Goal: Use online tool/utility: Utilize a website feature to perform a specific function

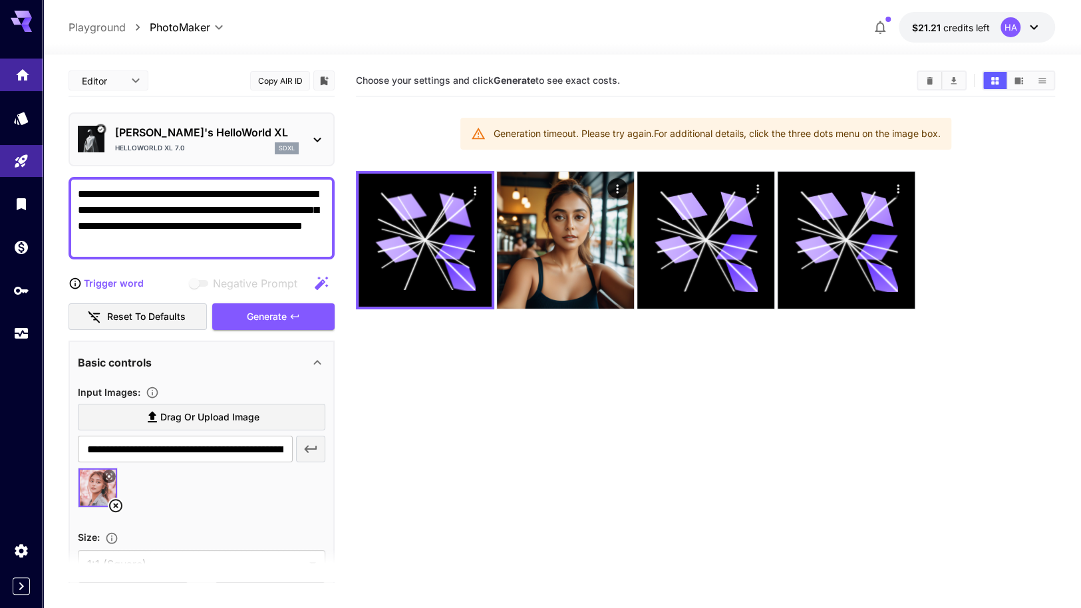
click at [25, 76] on icon "Home" at bounding box center [22, 74] width 13 height 11
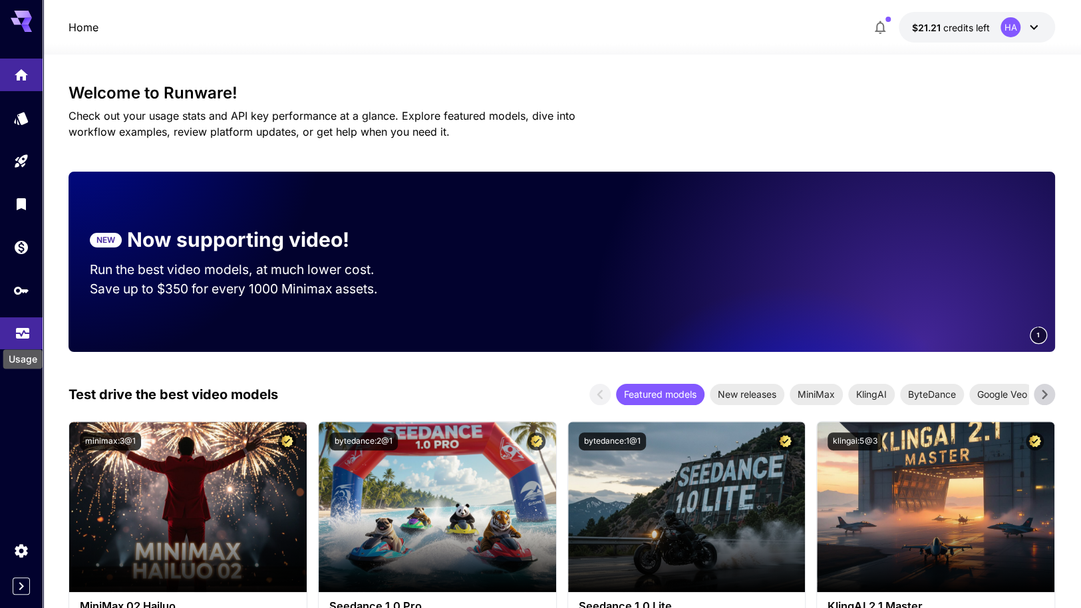
click at [20, 328] on icon "Usage" at bounding box center [22, 328] width 13 height 7
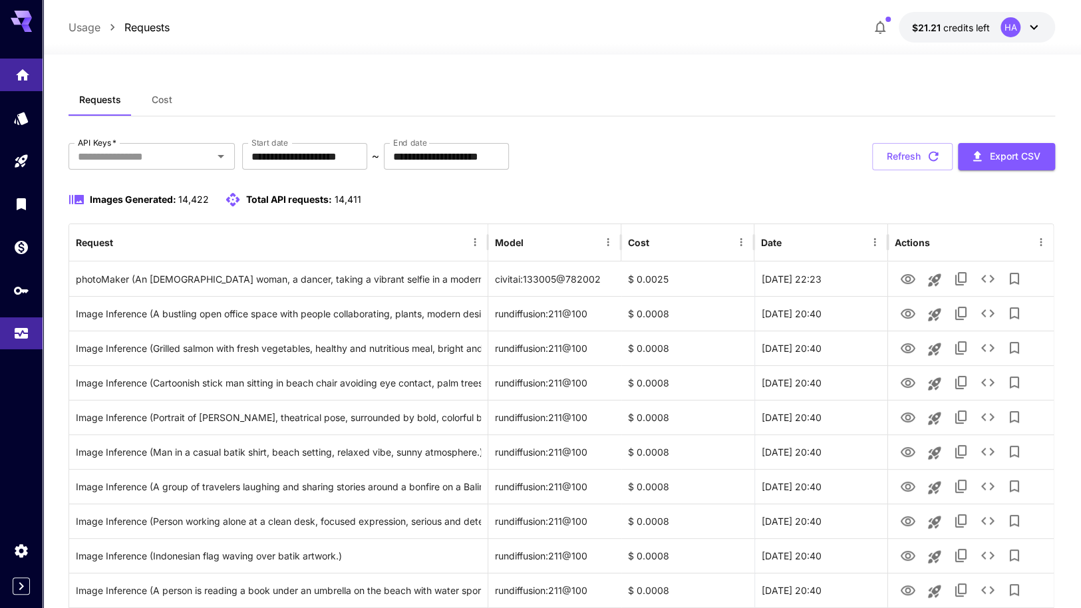
click at [17, 79] on icon "Home" at bounding box center [23, 71] width 16 height 16
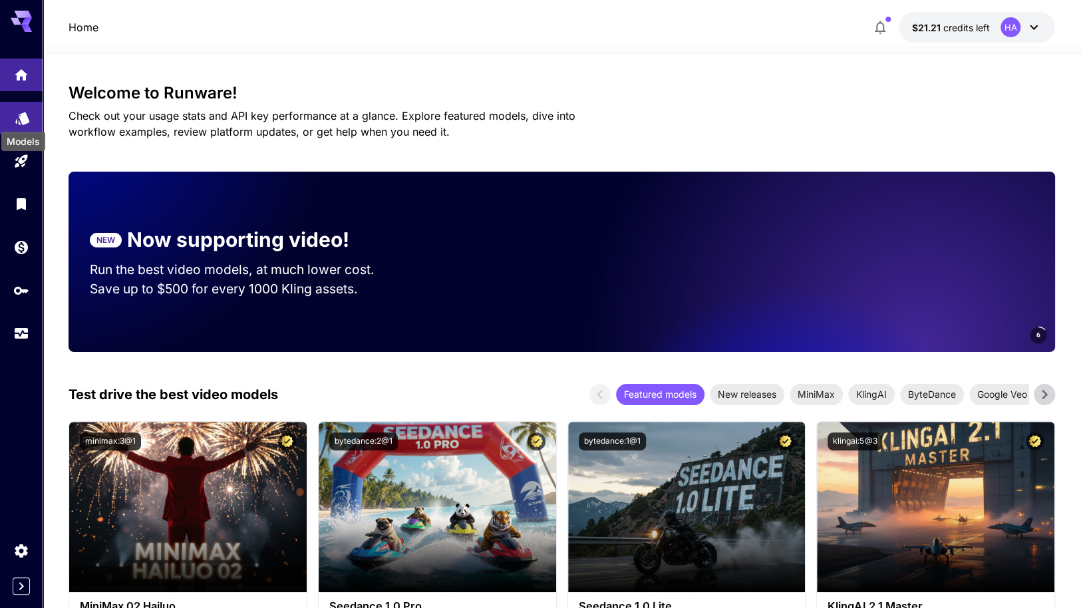
click at [27, 119] on icon "Models" at bounding box center [22, 114] width 14 height 13
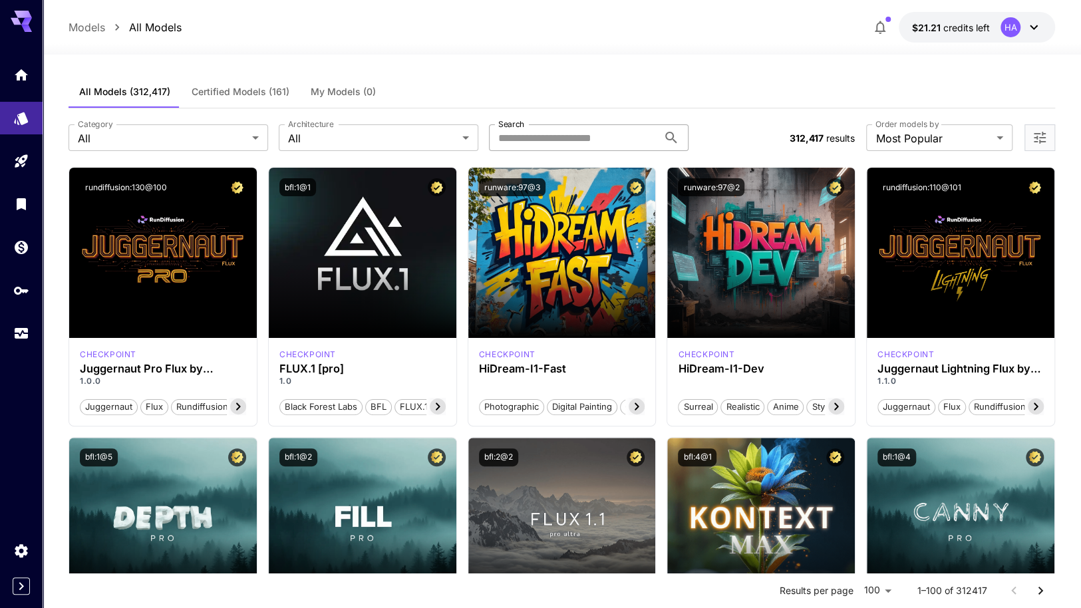
click at [608, 140] on input "Search" at bounding box center [573, 137] width 169 height 27
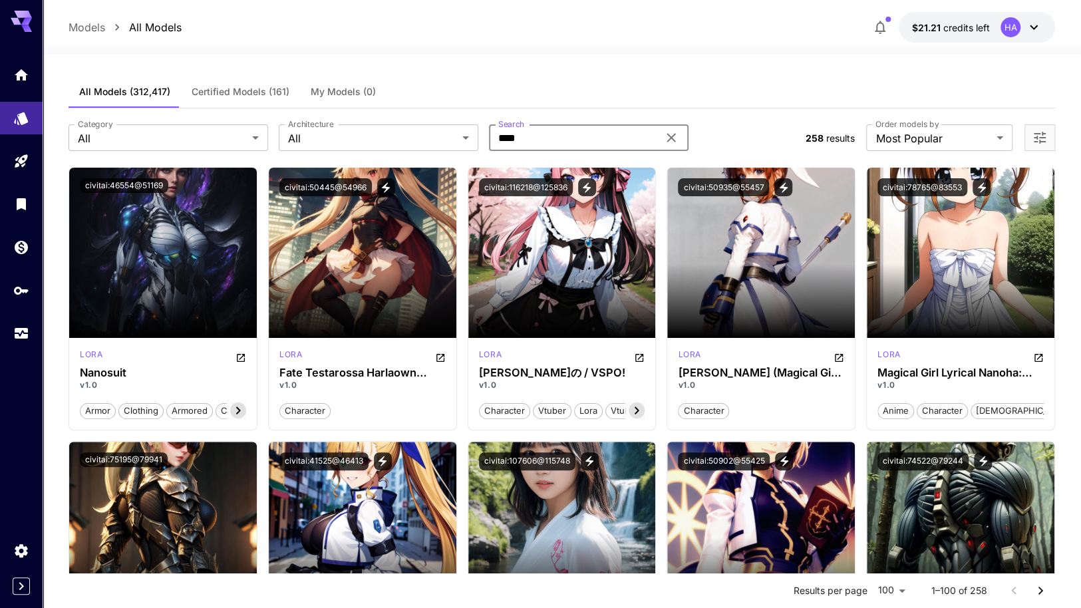
drag, startPoint x: 608, startPoint y: 140, endPoint x: 402, endPoint y: 119, distance: 207.3
click at [402, 119] on div "**********" at bounding box center [562, 137] width 986 height 59
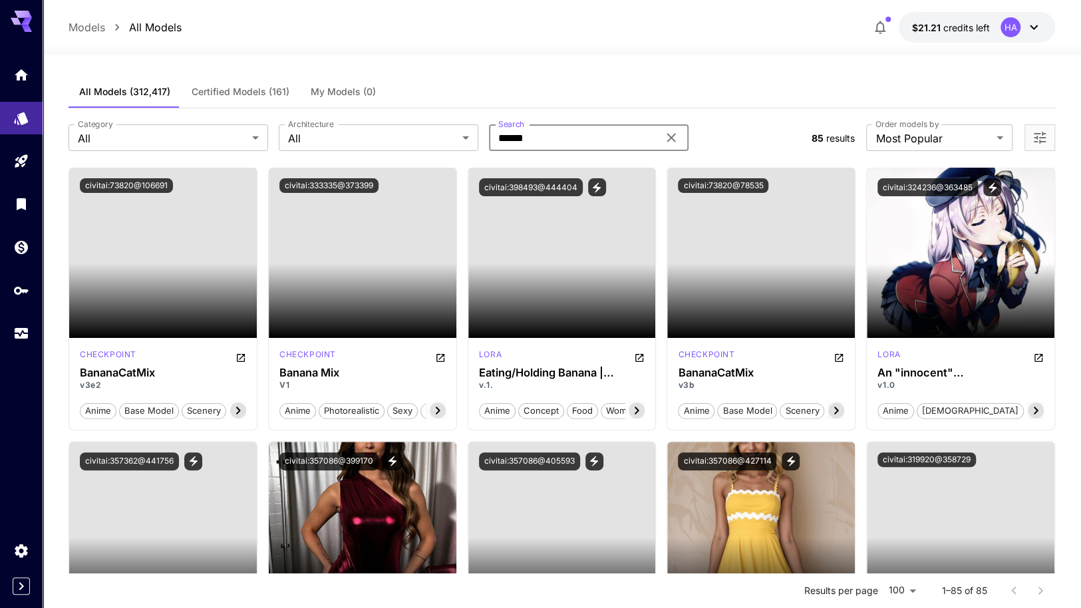
drag, startPoint x: 577, startPoint y: 136, endPoint x: 351, endPoint y: 104, distance: 228.4
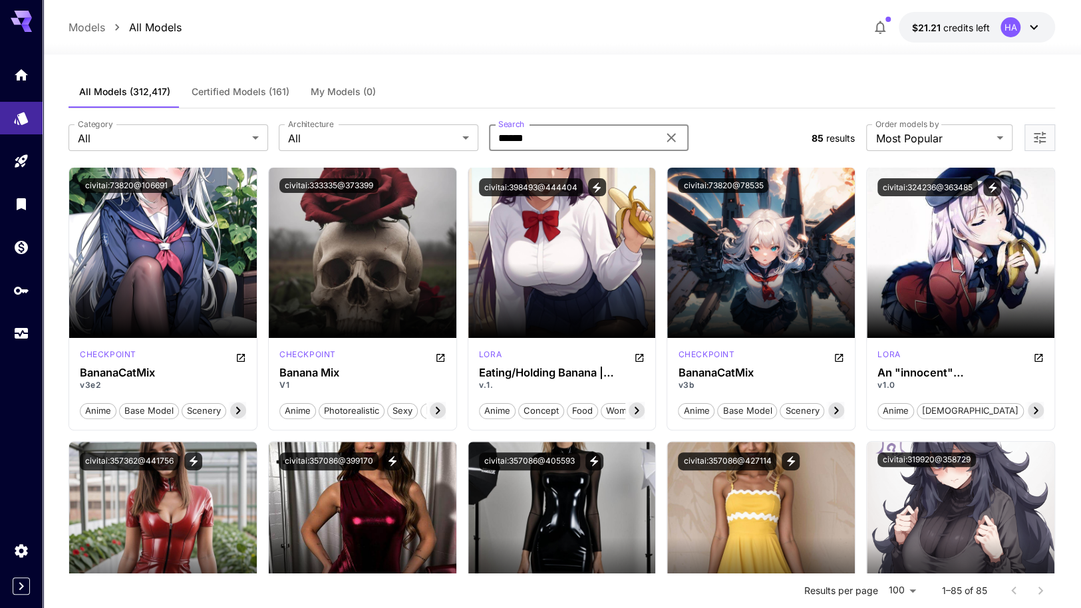
type input "******"
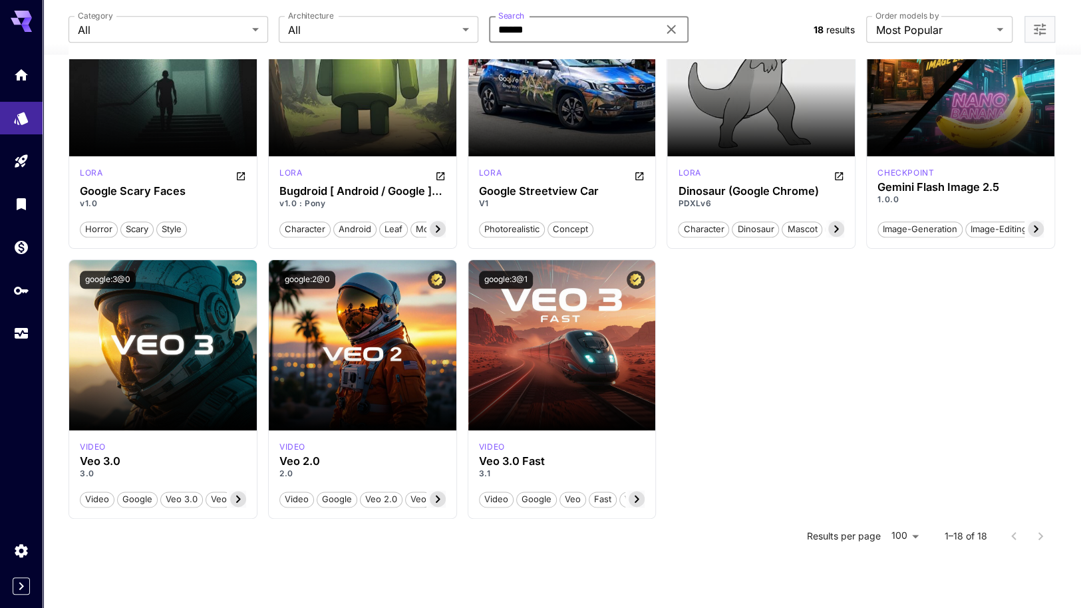
scroll to position [659, 0]
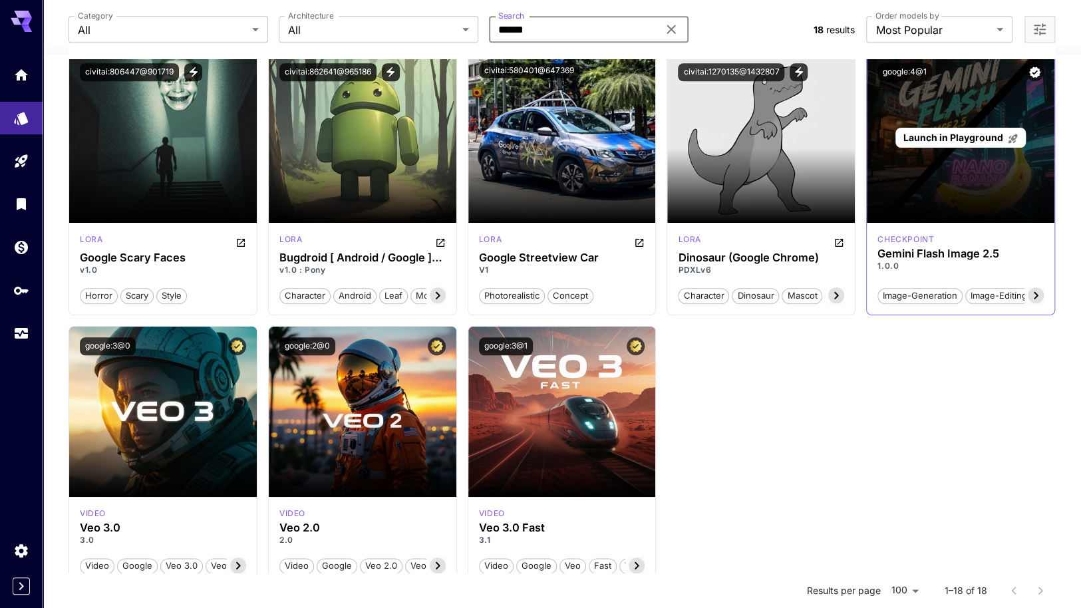
click at [964, 178] on div "Launch in Playground" at bounding box center [961, 138] width 188 height 170
click at [948, 133] on span "Launch in Playground" at bounding box center [953, 137] width 100 height 11
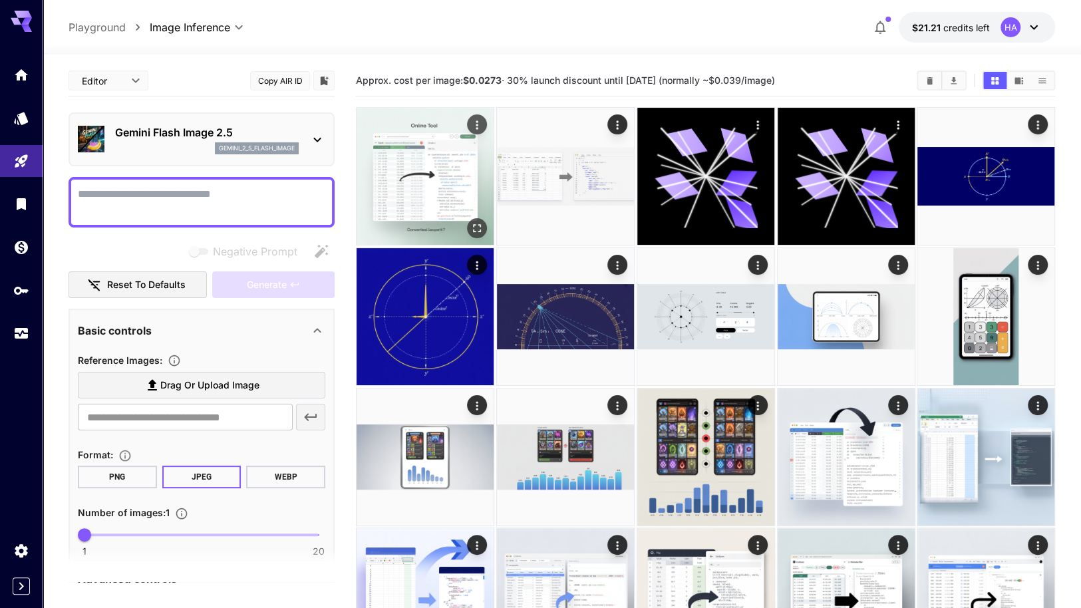
click at [414, 187] on img at bounding box center [425, 176] width 137 height 137
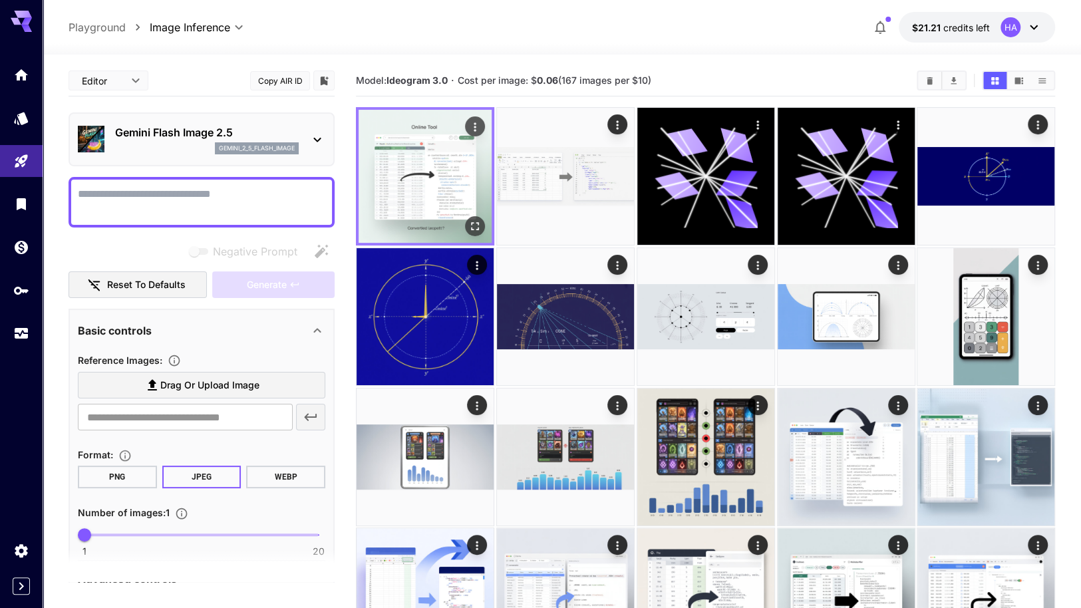
drag, startPoint x: 414, startPoint y: 187, endPoint x: 389, endPoint y: 190, distance: 24.8
click at [389, 190] on img at bounding box center [425, 176] width 133 height 133
click at [470, 124] on icon "Actions" at bounding box center [474, 126] width 13 height 13
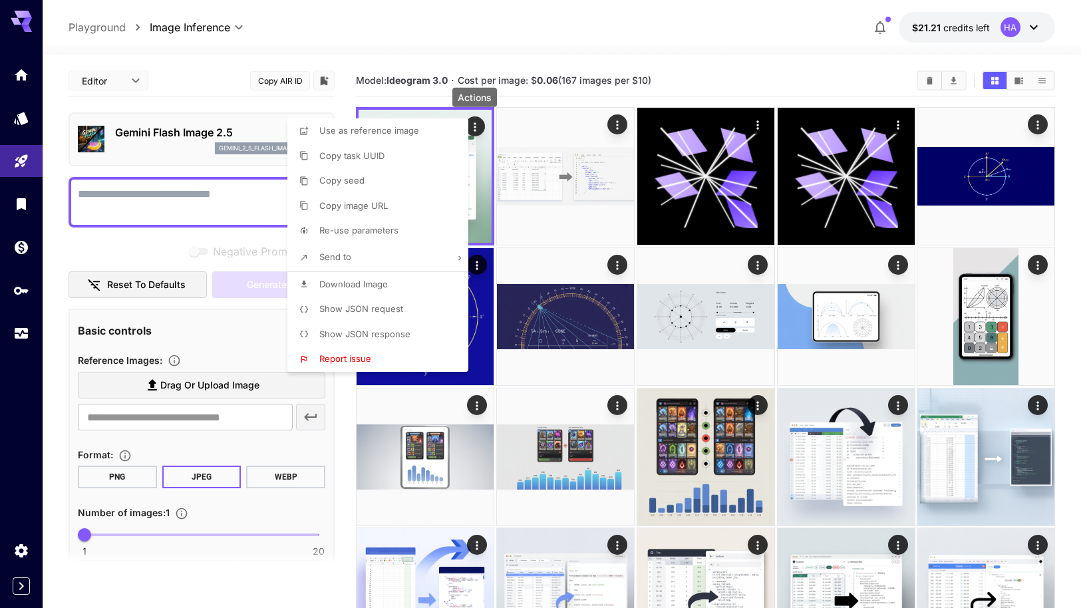
click at [372, 235] on span "Re-use parameters" at bounding box center [358, 230] width 79 height 11
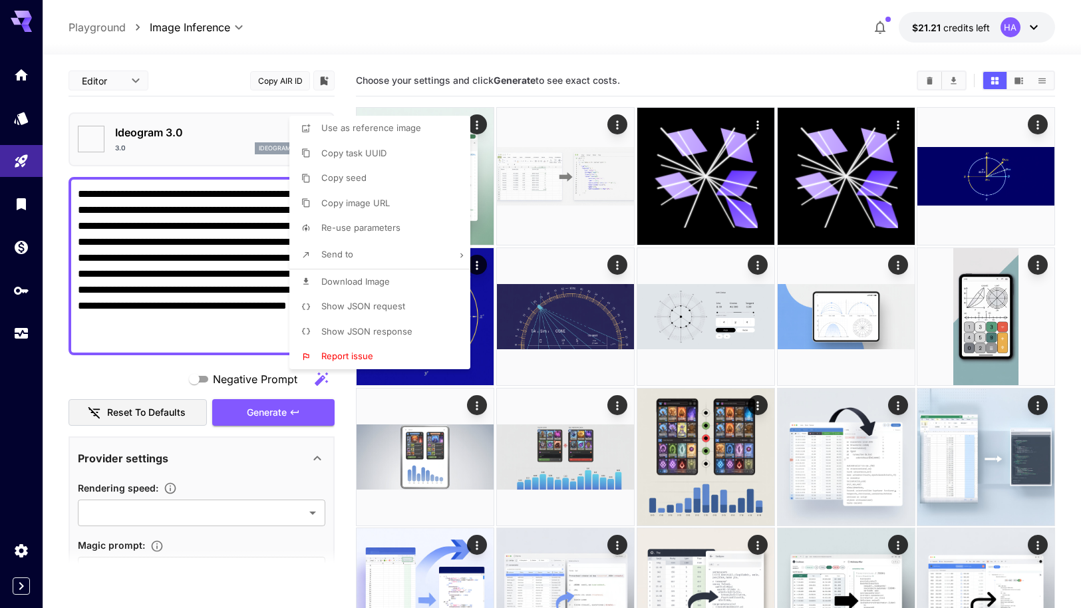
type textarea "**********"
type input "**********"
type input "*******"
type input "****"
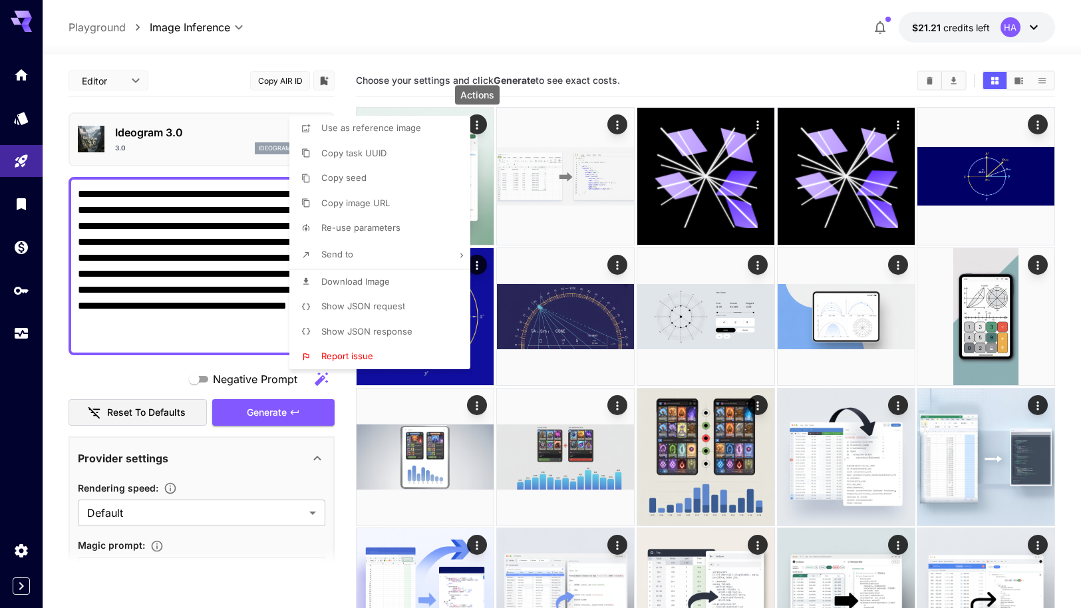
click at [213, 295] on div at bounding box center [545, 304] width 1091 height 608
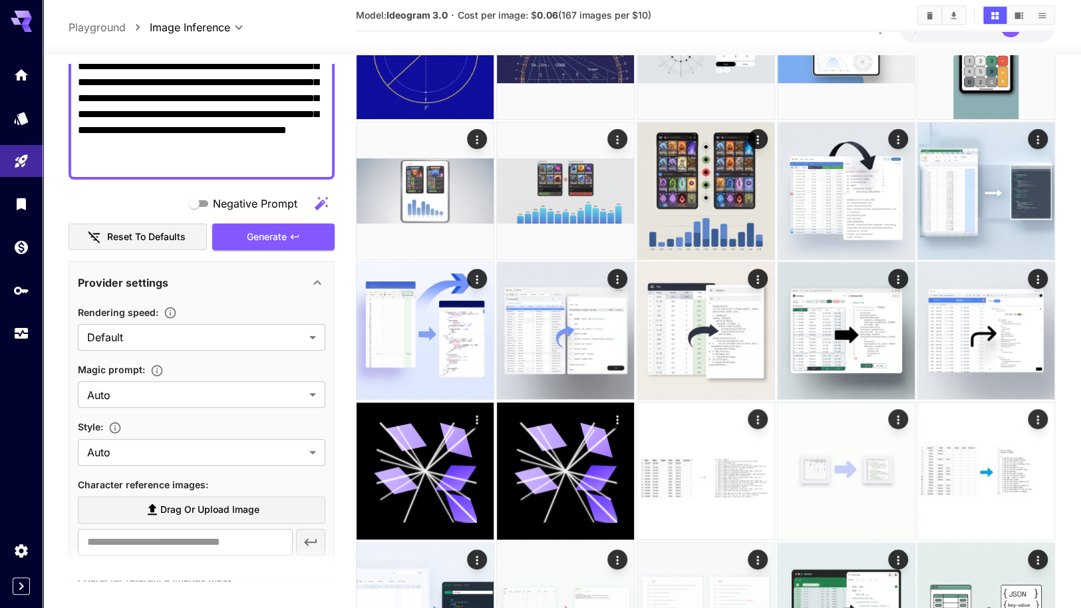
scroll to position [41, 0]
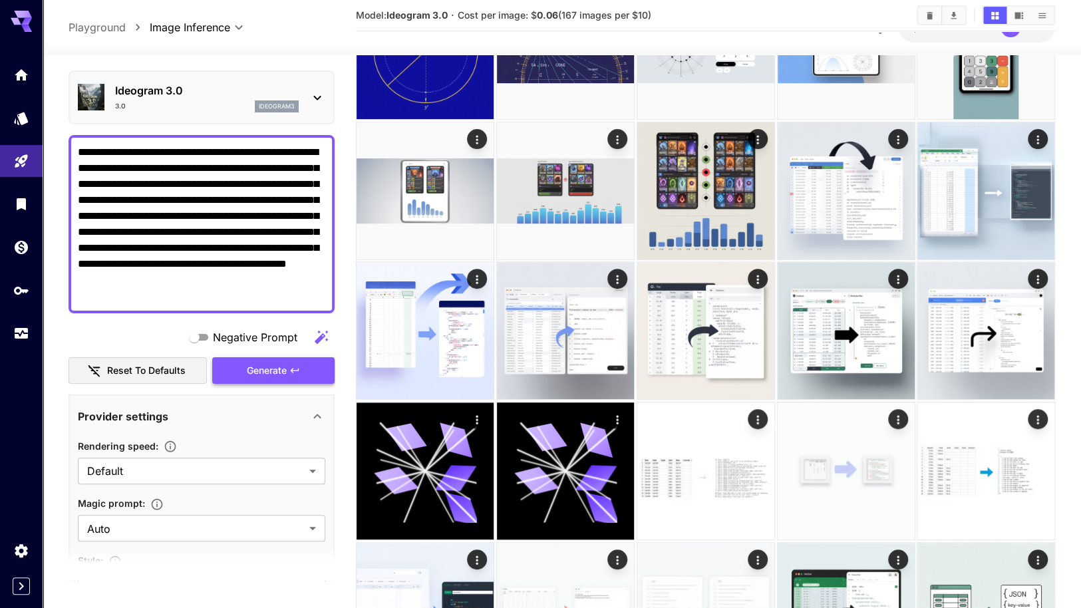
click at [275, 372] on span "Generate" at bounding box center [267, 371] width 40 height 17
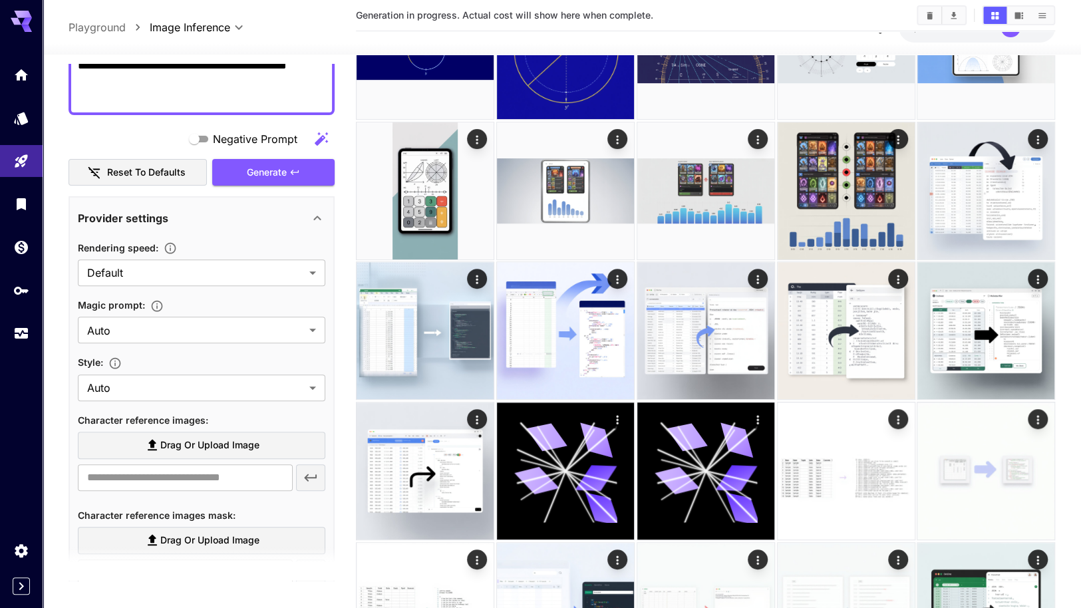
scroll to position [240, 0]
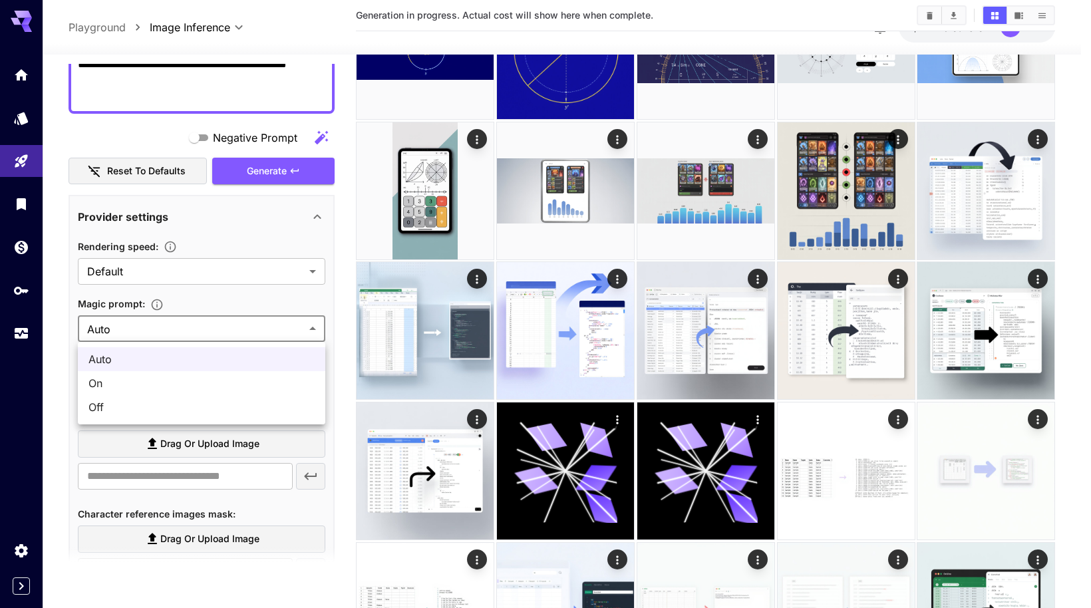
click at [283, 328] on body "**********" at bounding box center [545, 578] width 1091 height 1688
click at [142, 401] on span "Off" at bounding box center [201, 407] width 226 height 16
type input "***"
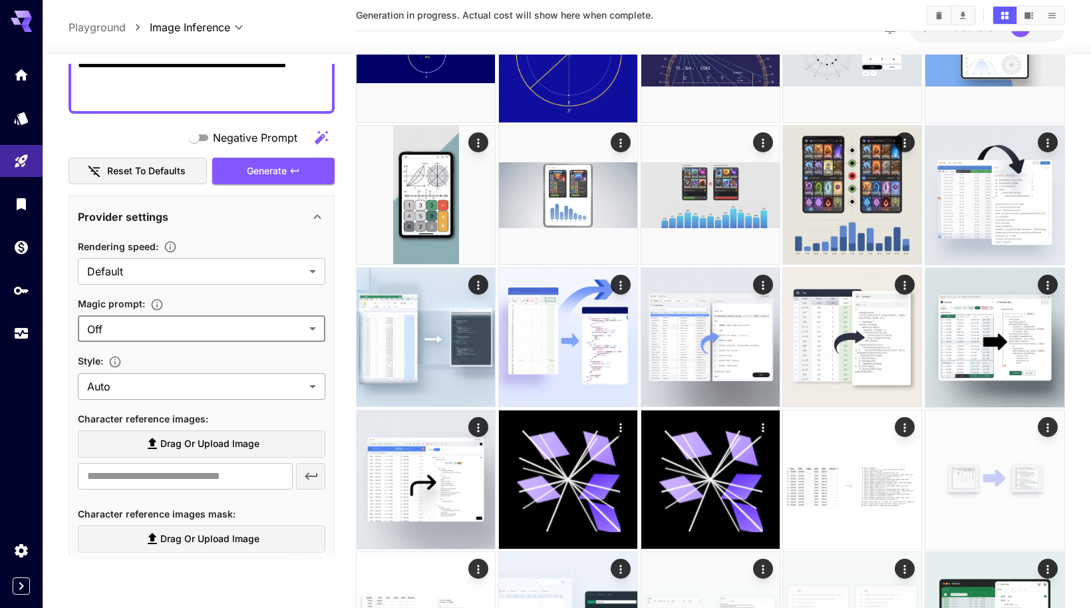
click at [187, 386] on body "**********" at bounding box center [545, 588] width 1091 height 1708
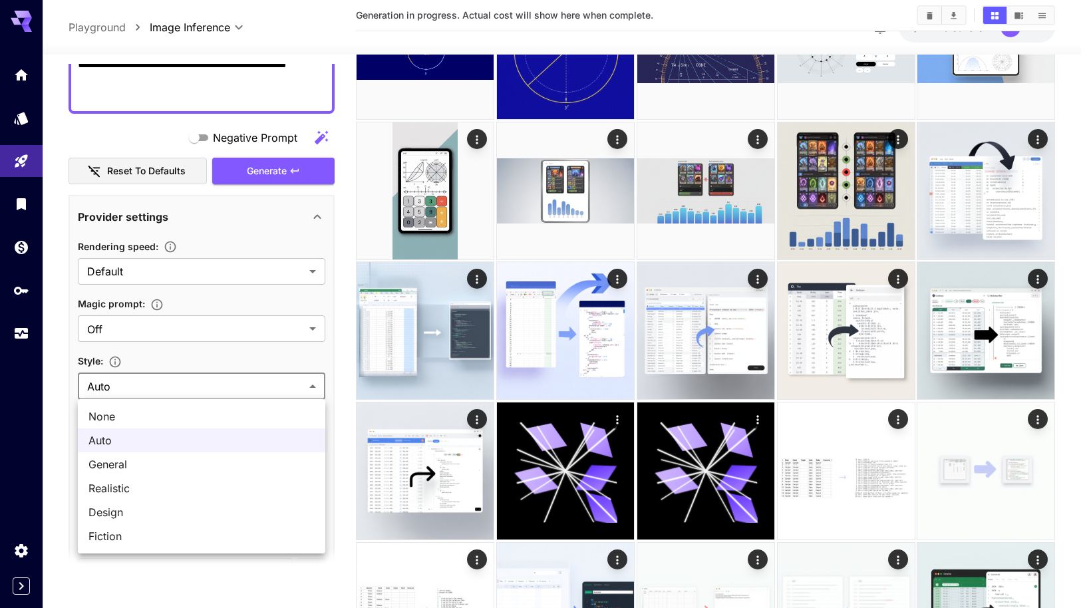
click at [187, 386] on div at bounding box center [545, 304] width 1091 height 608
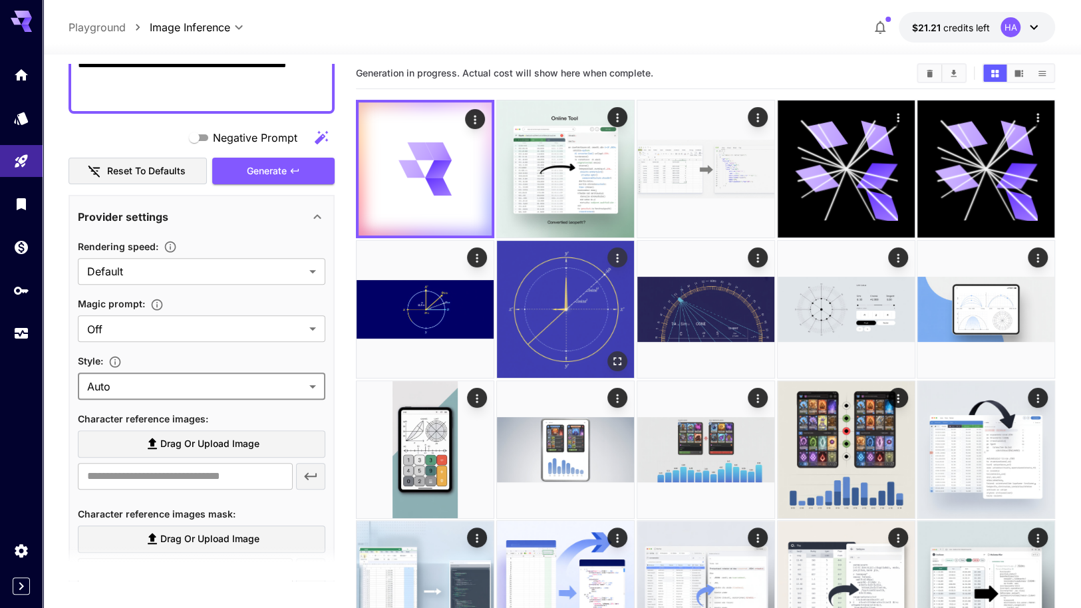
scroll to position [0, 0]
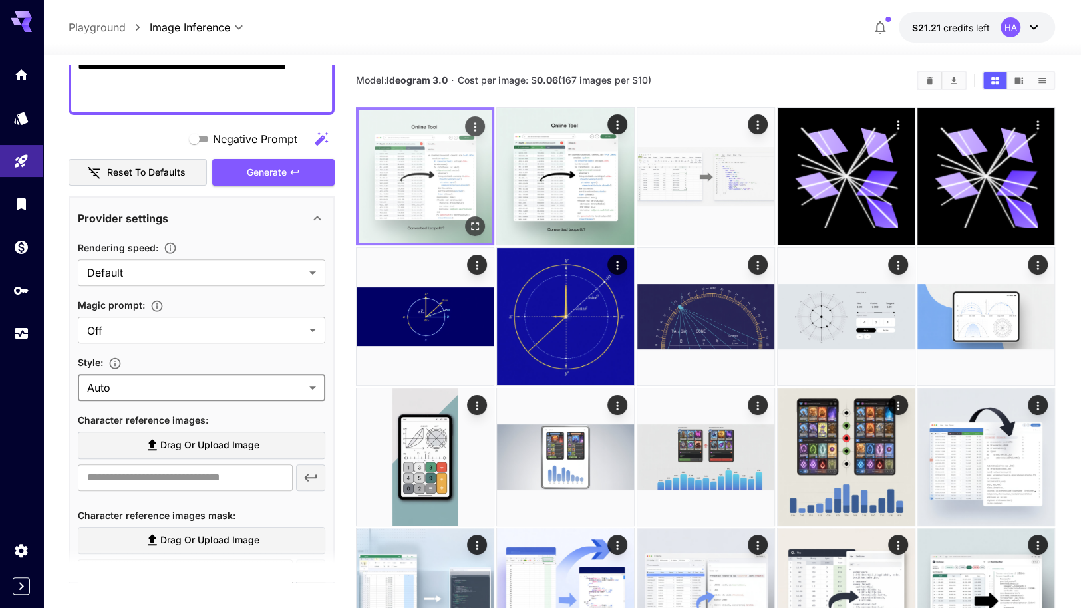
click at [426, 200] on img at bounding box center [425, 176] width 133 height 133
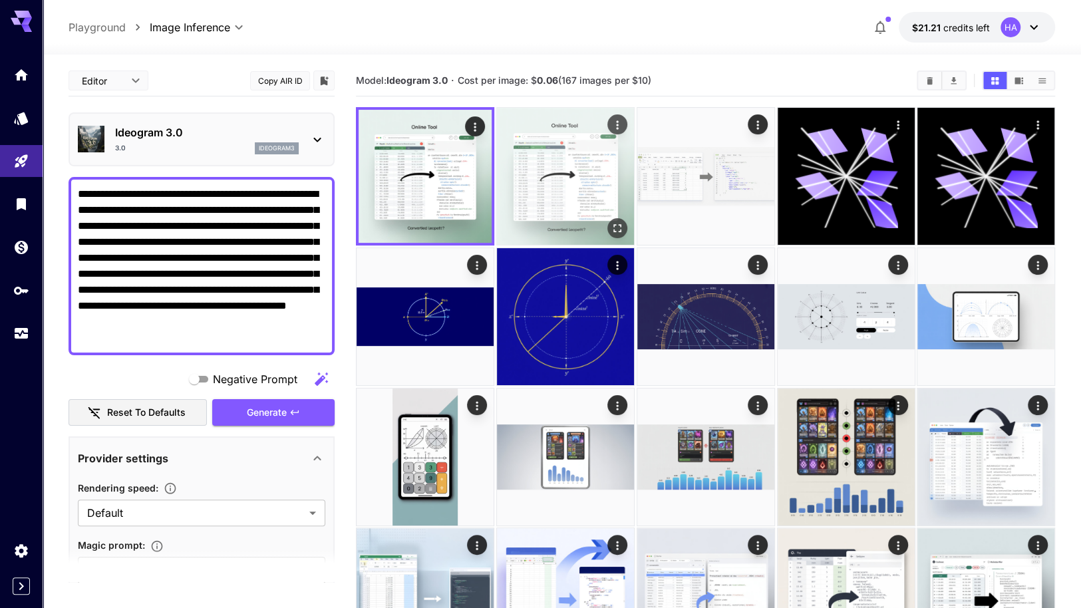
click at [559, 164] on img at bounding box center [565, 176] width 137 height 137
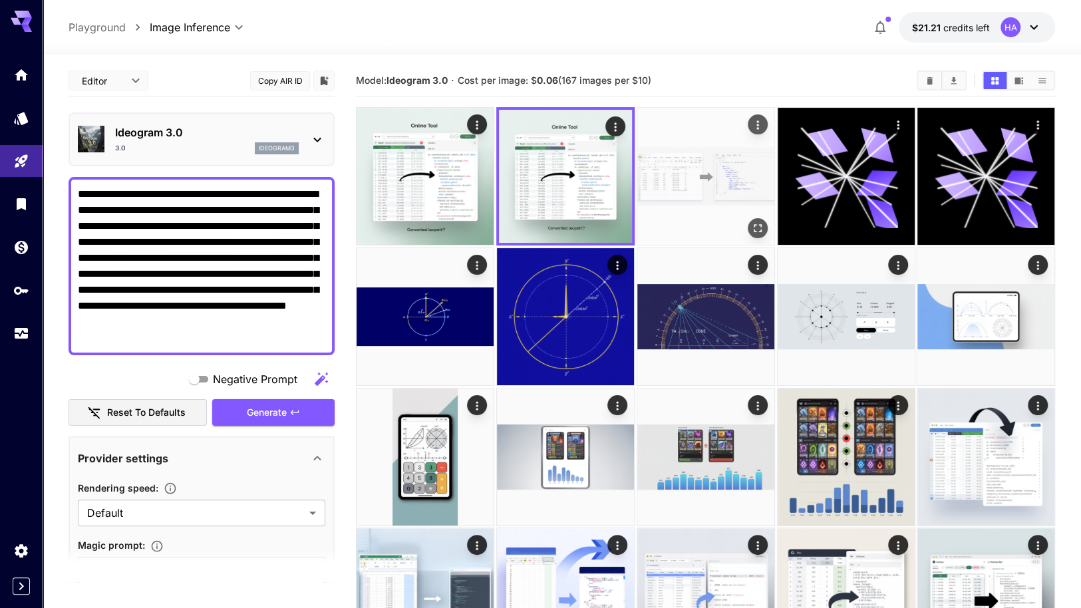
click at [690, 168] on img at bounding box center [705, 176] width 137 height 137
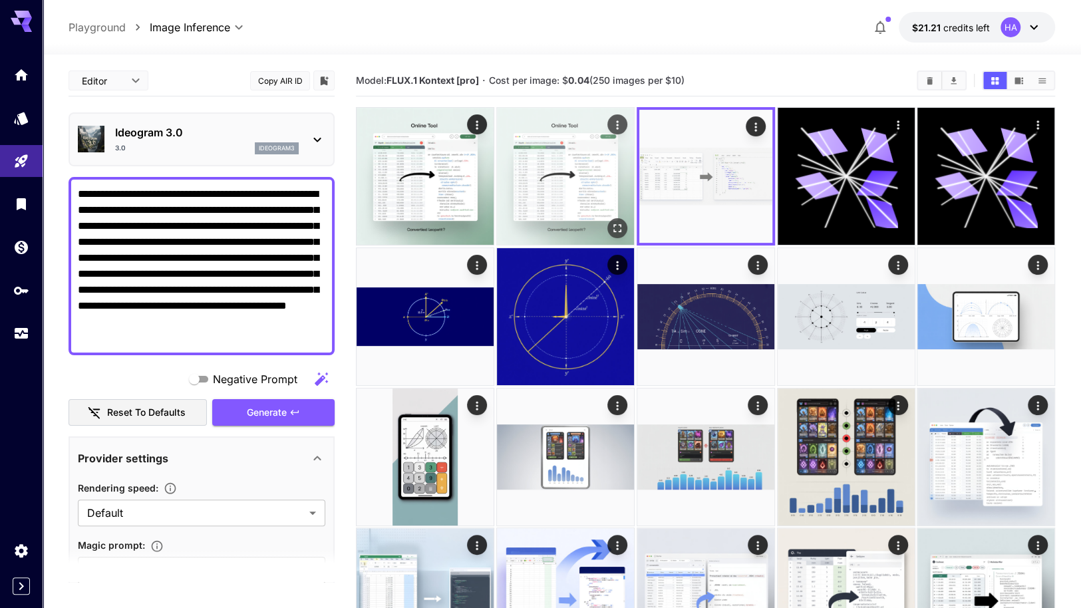
click at [569, 191] on img at bounding box center [565, 176] width 137 height 137
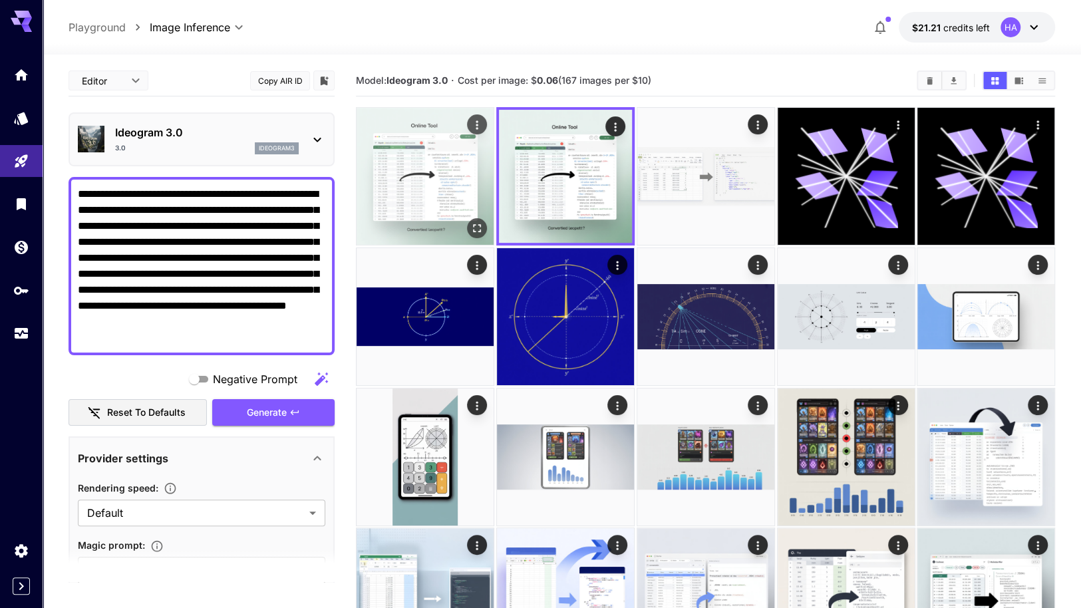
click at [414, 183] on img at bounding box center [425, 176] width 137 height 137
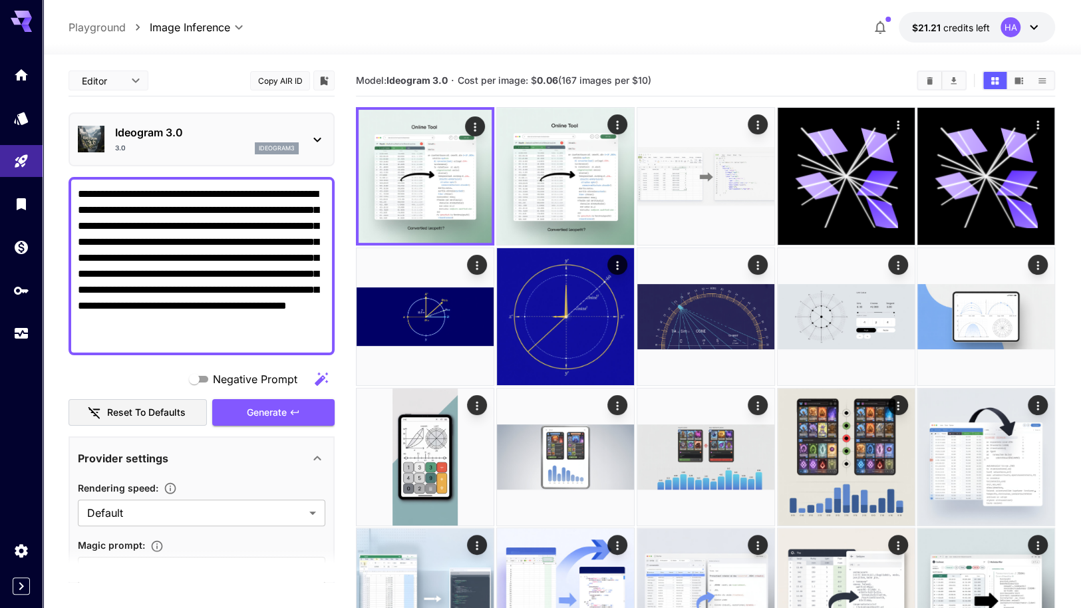
click at [319, 136] on icon at bounding box center [317, 140] width 16 height 16
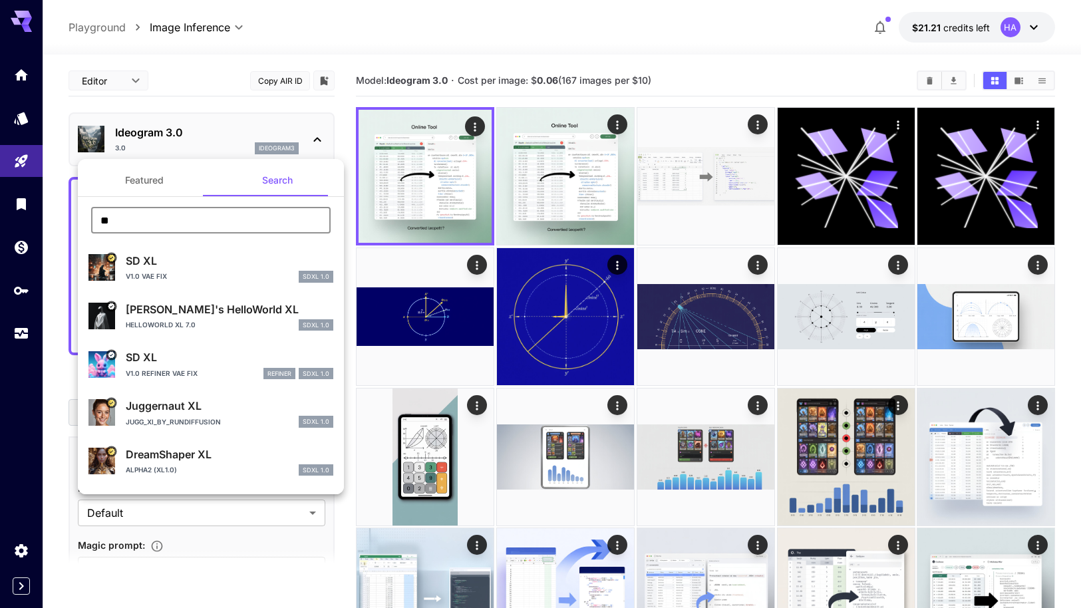
drag, startPoint x: 148, startPoint y: 220, endPoint x: 15, endPoint y: 198, distance: 134.7
click at [15, 198] on div "Featured Search ** ​ SD XL v1.0 VAE fix SDXL 1.0 [PERSON_NAME]'s HelloWorld XL …" at bounding box center [133, 199] width 266 height 399
type input "******"
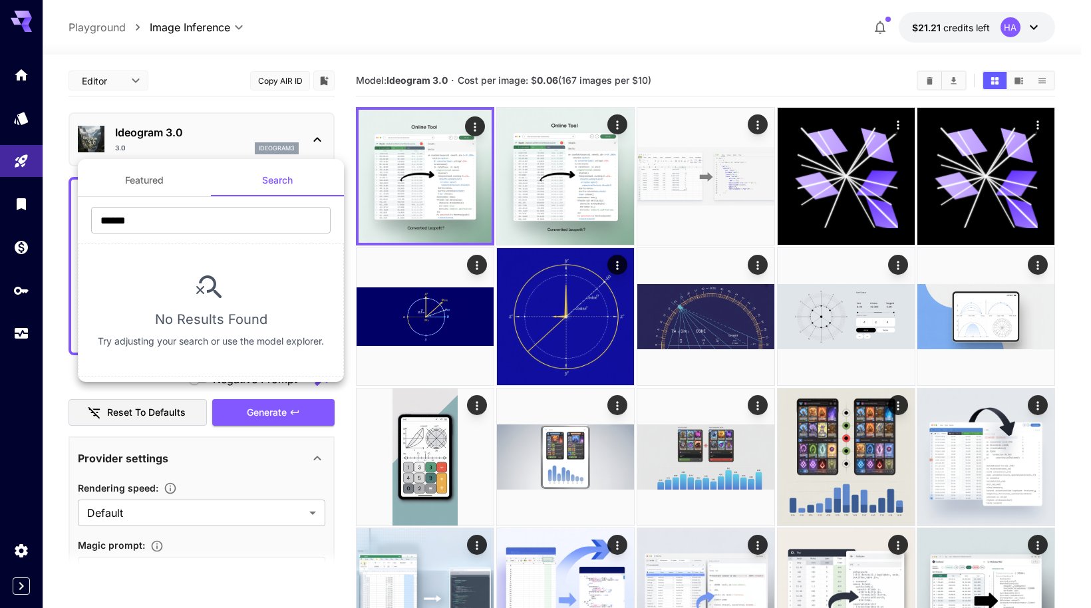
click at [547, 35] on div at bounding box center [545, 304] width 1091 height 608
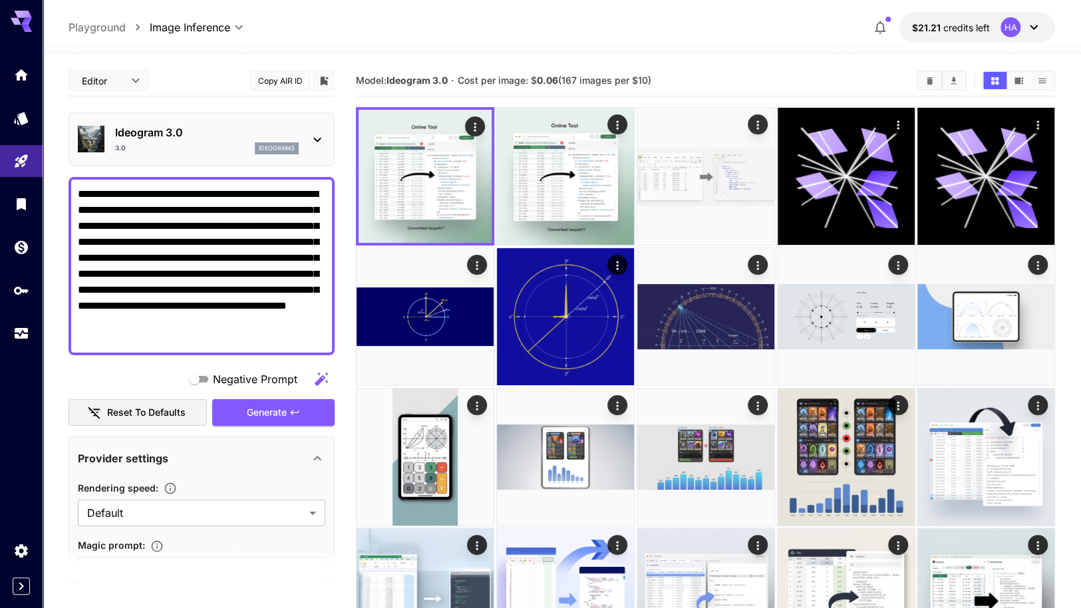
drag, startPoint x: 250, startPoint y: 339, endPoint x: -51, endPoint y: 96, distance: 386.4
click at [470, 127] on icon "Actions" at bounding box center [474, 126] width 13 height 13
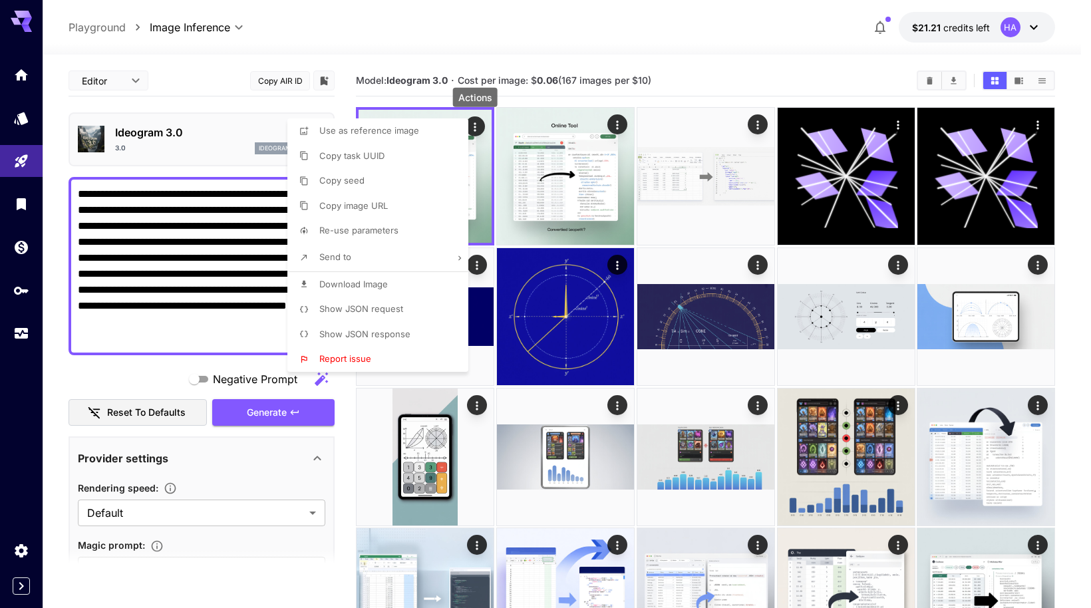
drag, startPoint x: 23, startPoint y: 156, endPoint x: 24, endPoint y: 163, distance: 7.4
click at [23, 156] on div at bounding box center [545, 304] width 1091 height 608
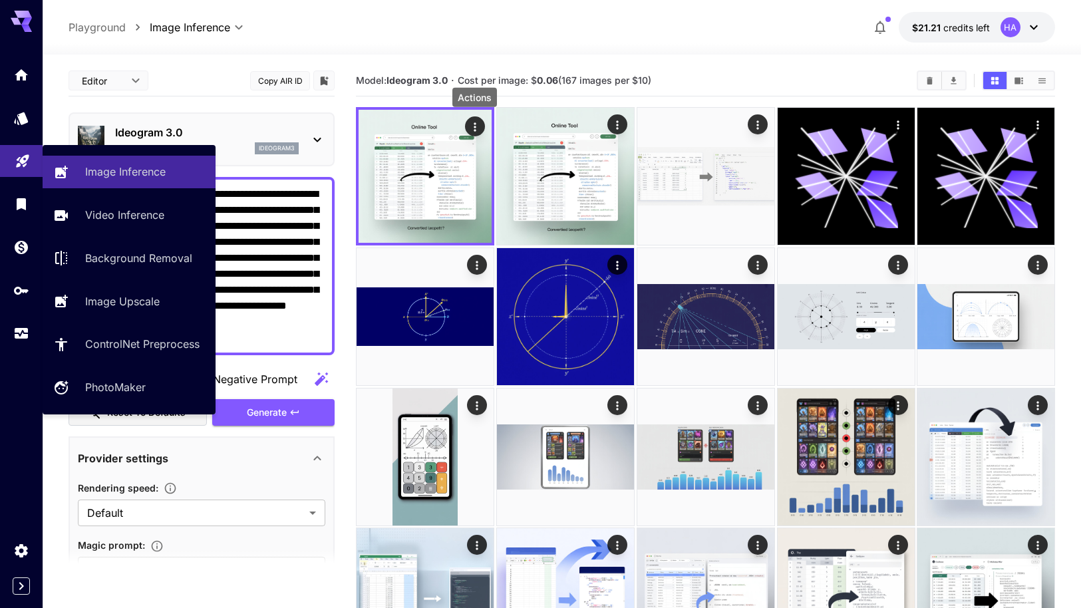
click at [25, 164] on icon "Playground" at bounding box center [23, 157] width 16 height 16
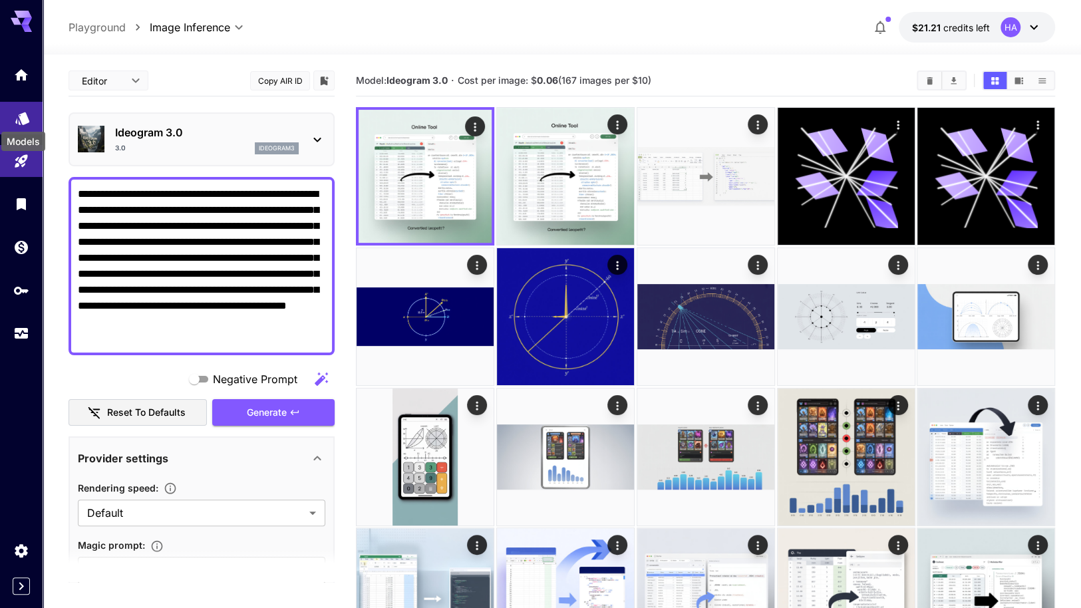
click at [25, 110] on icon "Models" at bounding box center [23, 114] width 16 height 16
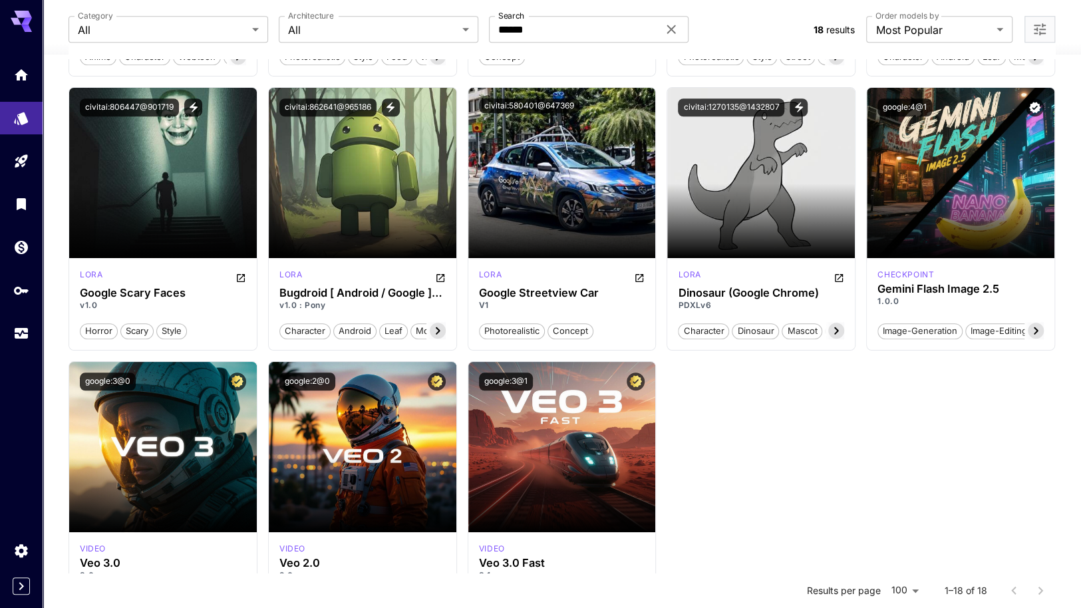
scroll to position [665, 0]
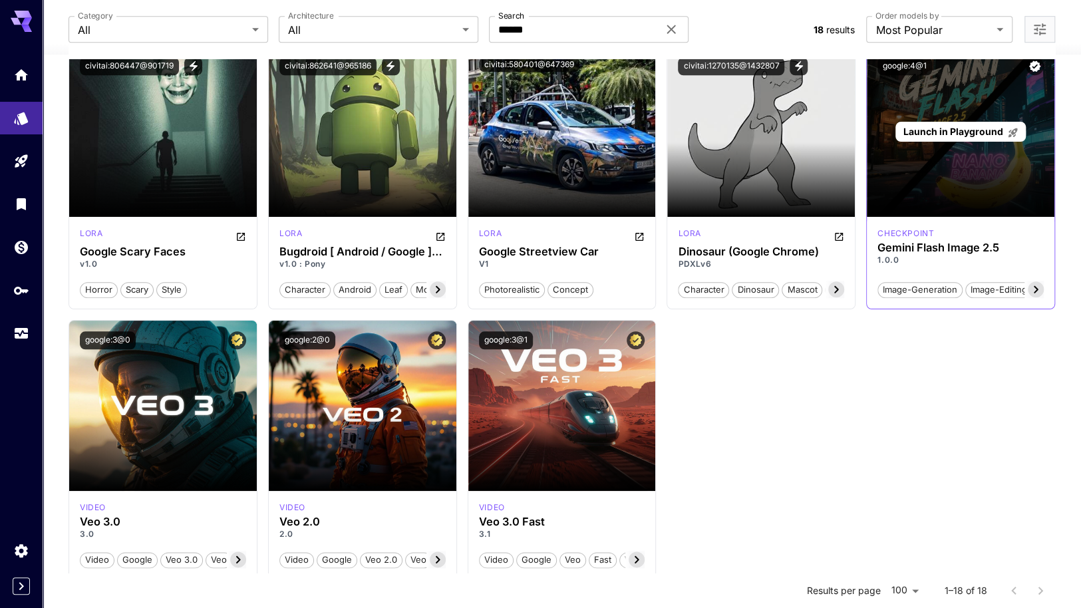
click at [974, 138] on div "Launch in Playground" at bounding box center [960, 132] width 130 height 21
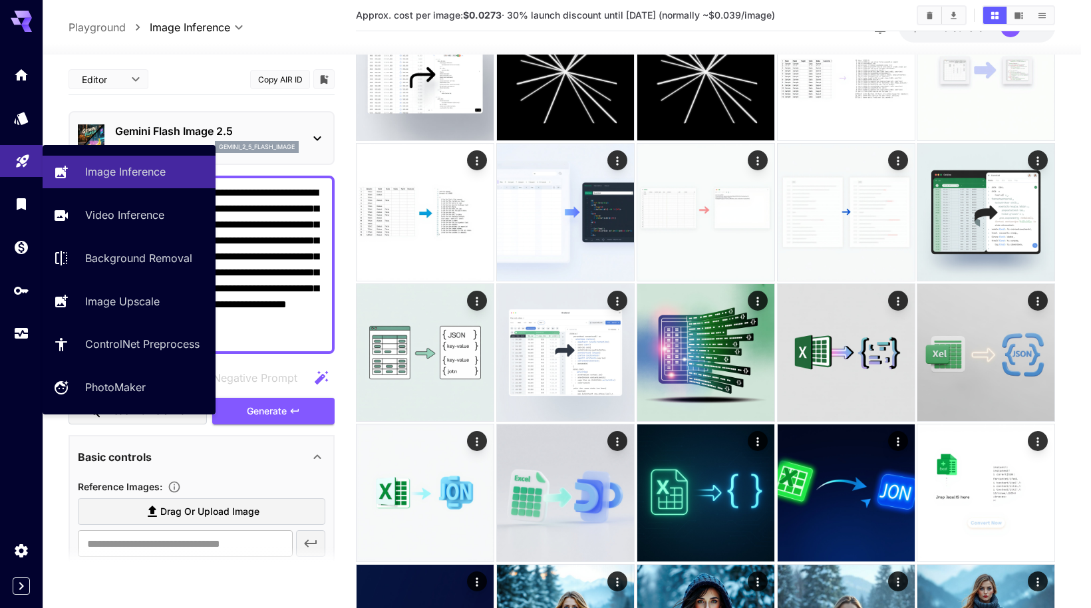
drag, startPoint x: 249, startPoint y: 337, endPoint x: 21, endPoint y: 169, distance: 283.5
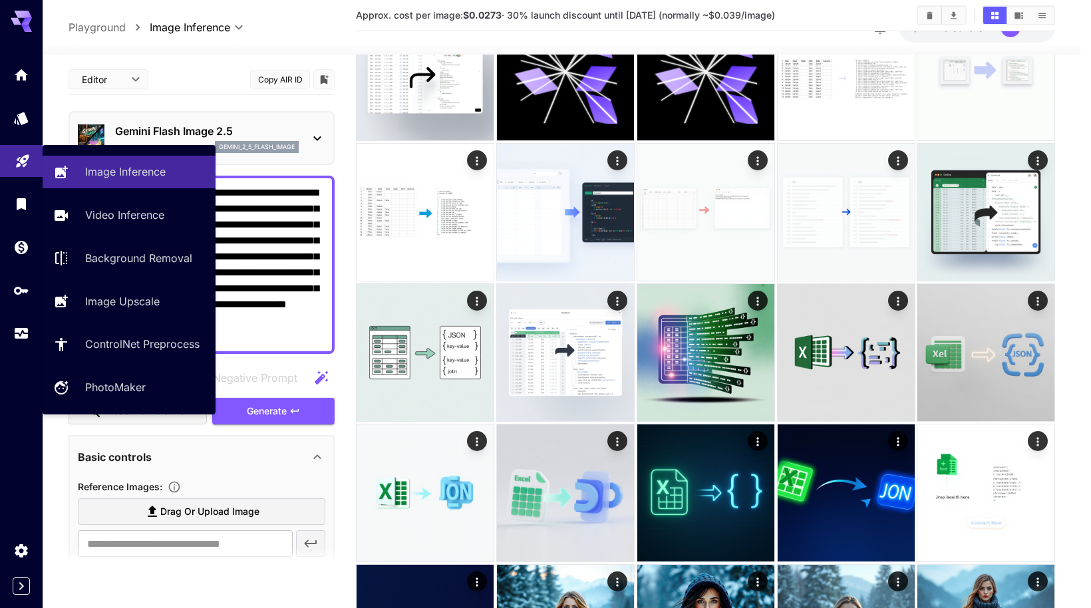
click at [21, 169] on div "**********" at bounding box center [540, 179] width 1081 height 1688
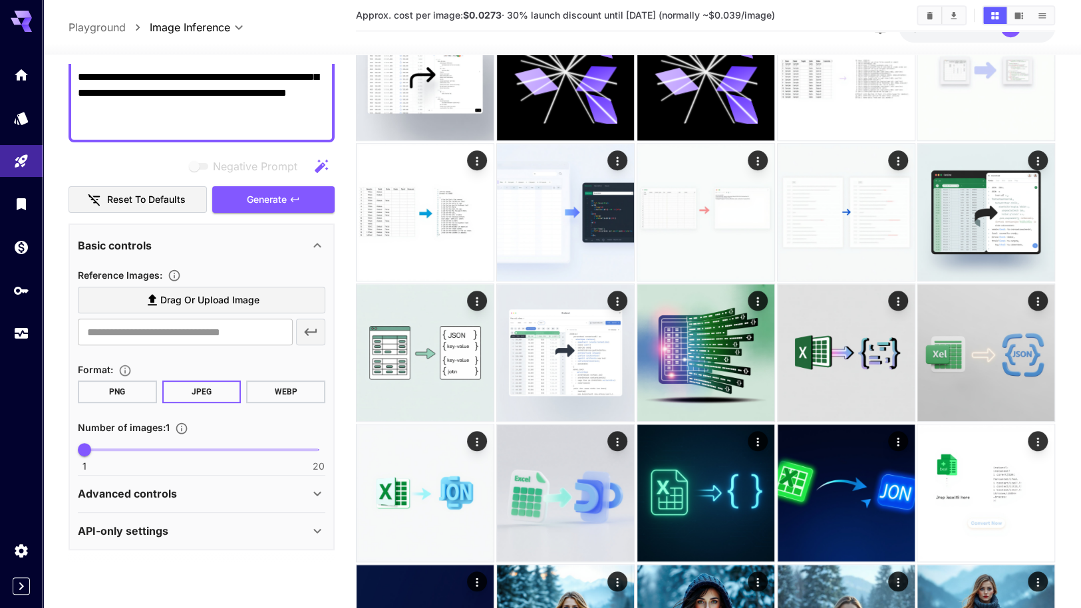
scroll to position [213, 0]
click at [268, 202] on span "Generate" at bounding box center [267, 198] width 40 height 17
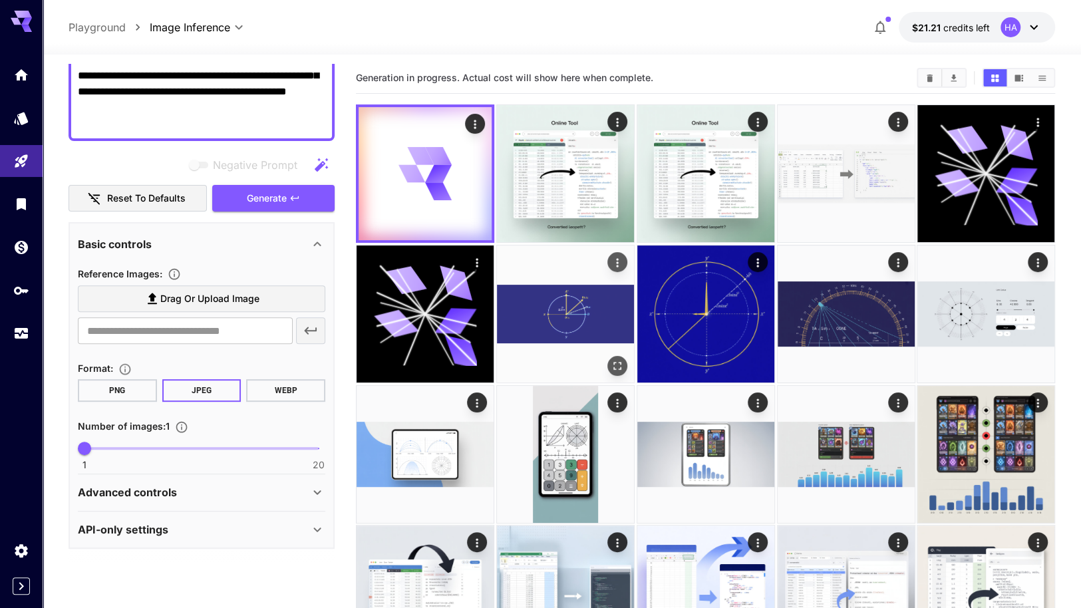
scroll to position [0, 0]
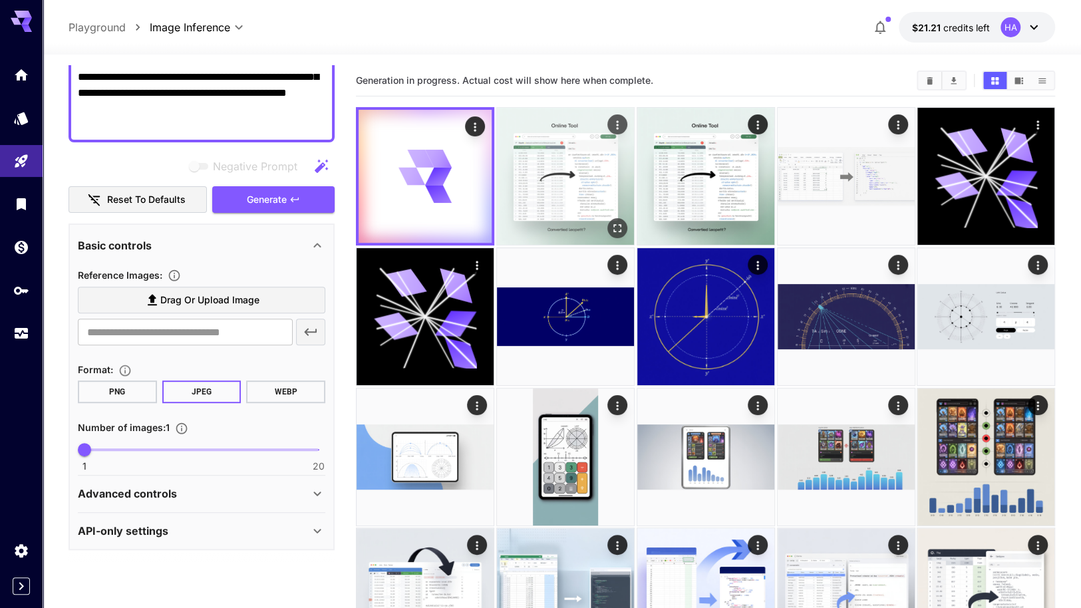
click at [580, 153] on img at bounding box center [565, 176] width 137 height 137
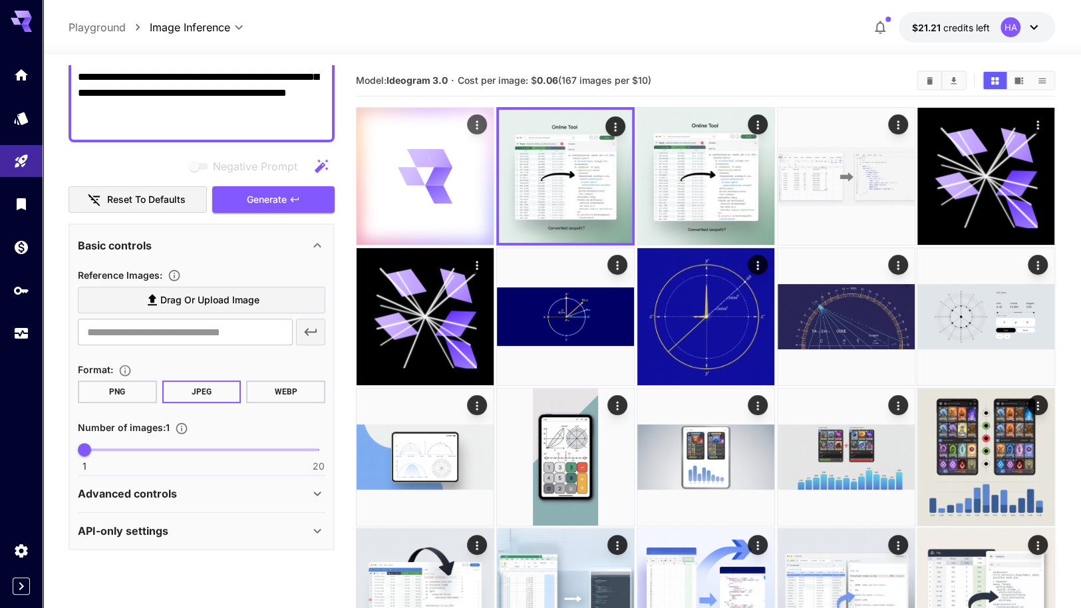
click at [463, 180] on div at bounding box center [425, 176] width 137 height 137
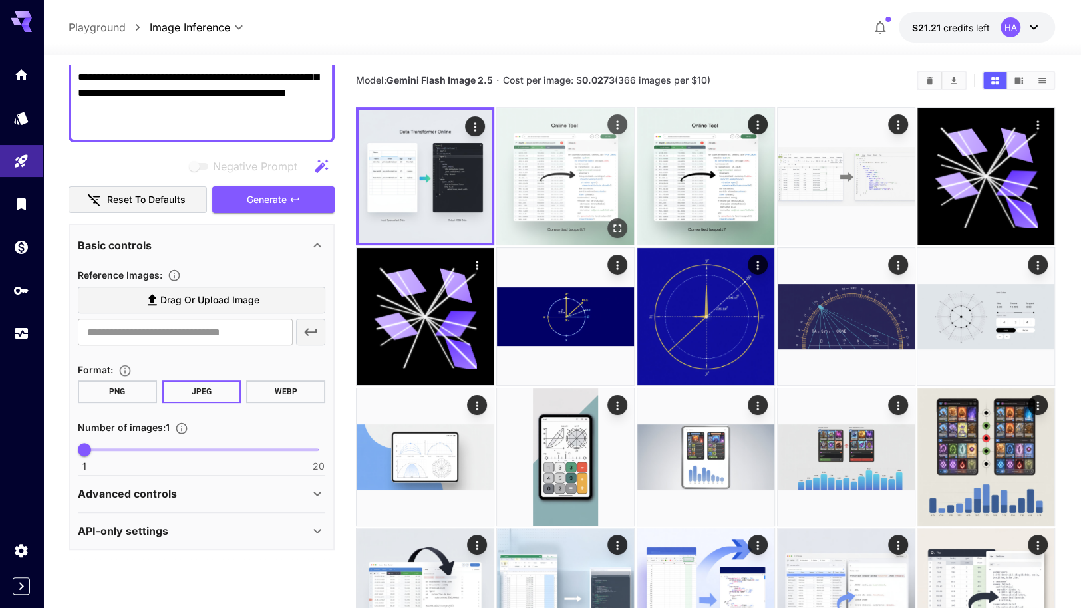
click at [568, 194] on img at bounding box center [565, 176] width 137 height 137
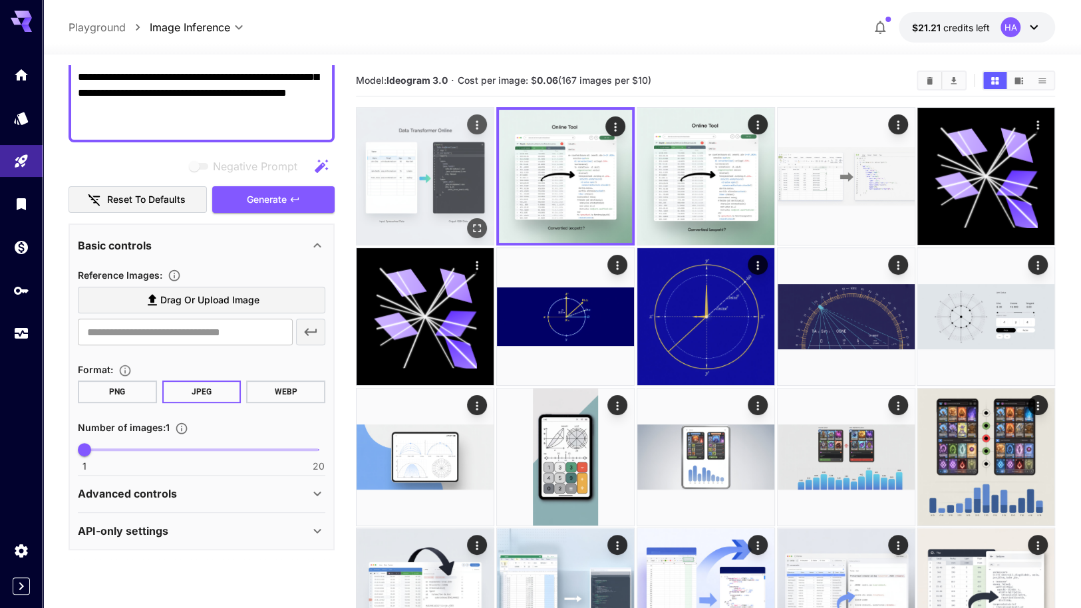
click at [421, 180] on img at bounding box center [425, 176] width 137 height 137
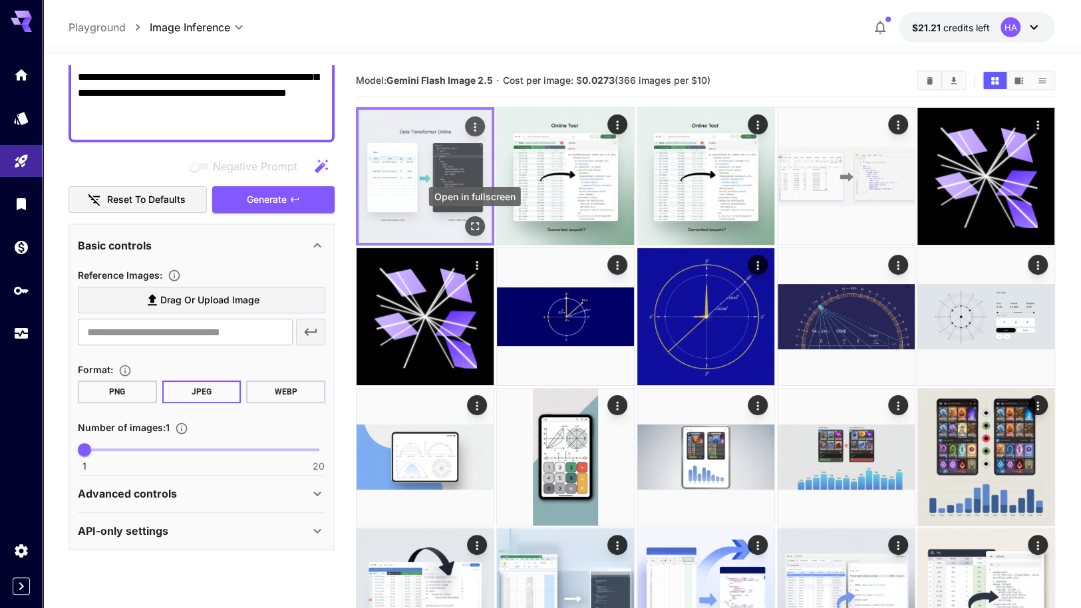
click at [471, 224] on icon "Open in fullscreen" at bounding box center [474, 226] width 13 height 13
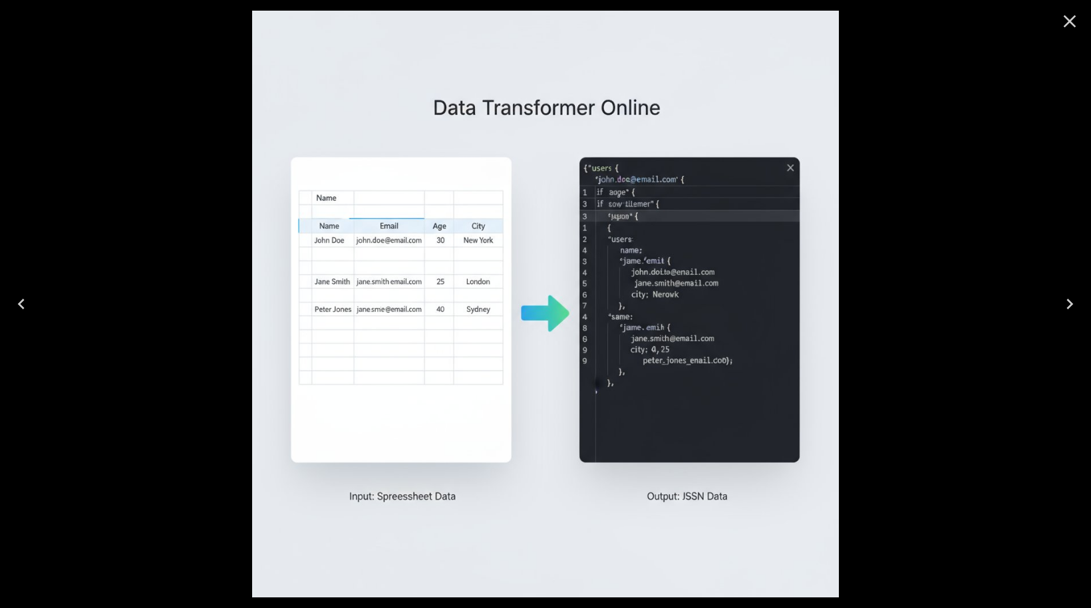
click at [1020, 337] on div at bounding box center [545, 304] width 1091 height 608
click at [1062, 15] on icon "Close" at bounding box center [1069, 21] width 21 height 21
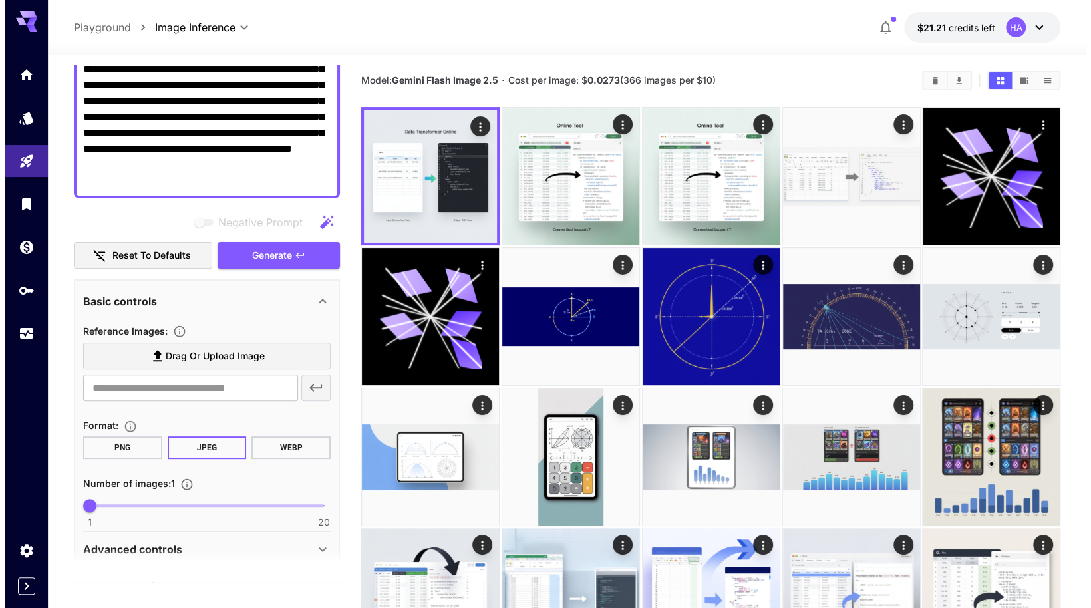
scroll to position [13, 0]
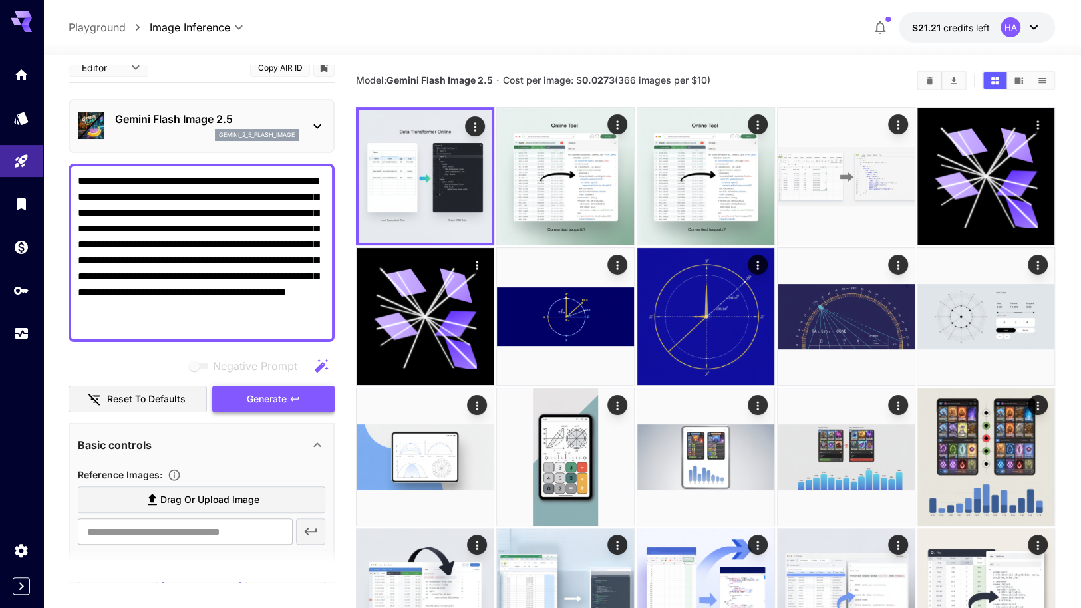
click at [273, 397] on span "Generate" at bounding box center [267, 399] width 40 height 17
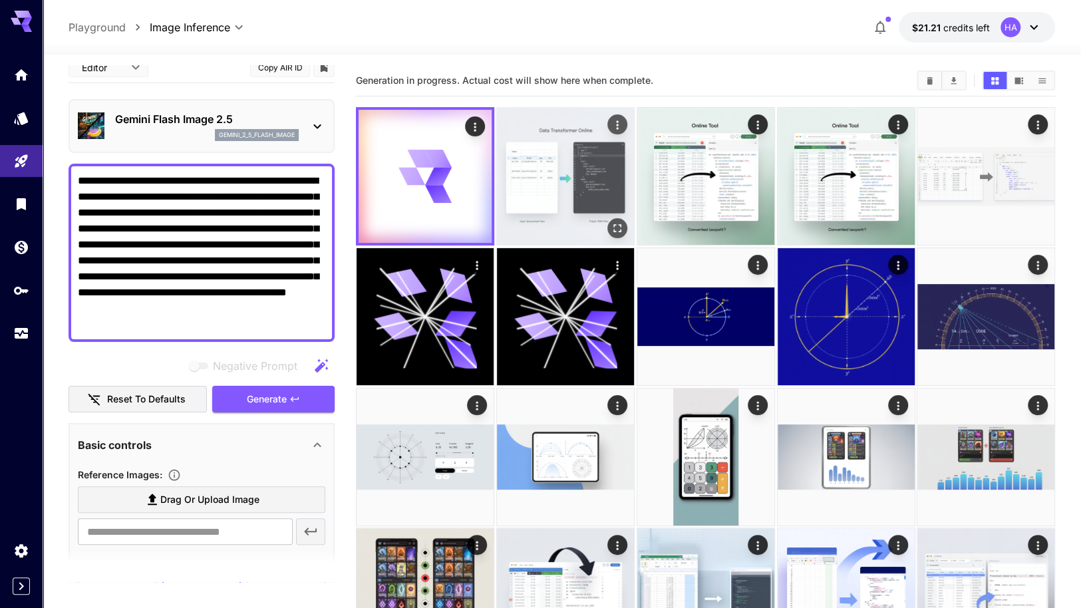
click at [592, 186] on img at bounding box center [565, 176] width 137 height 137
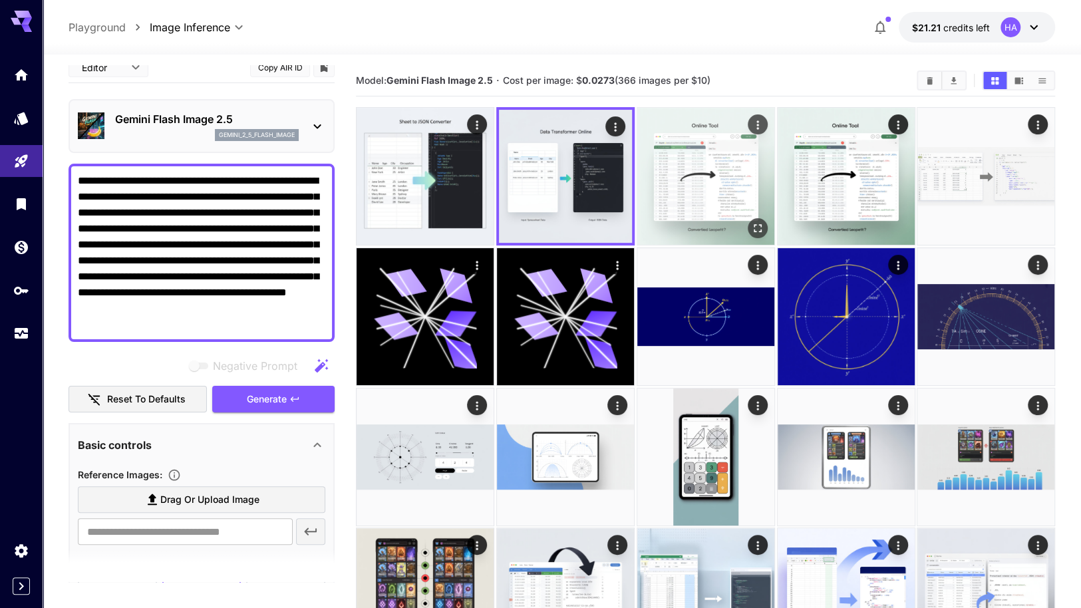
click at [696, 184] on img at bounding box center [705, 176] width 137 height 137
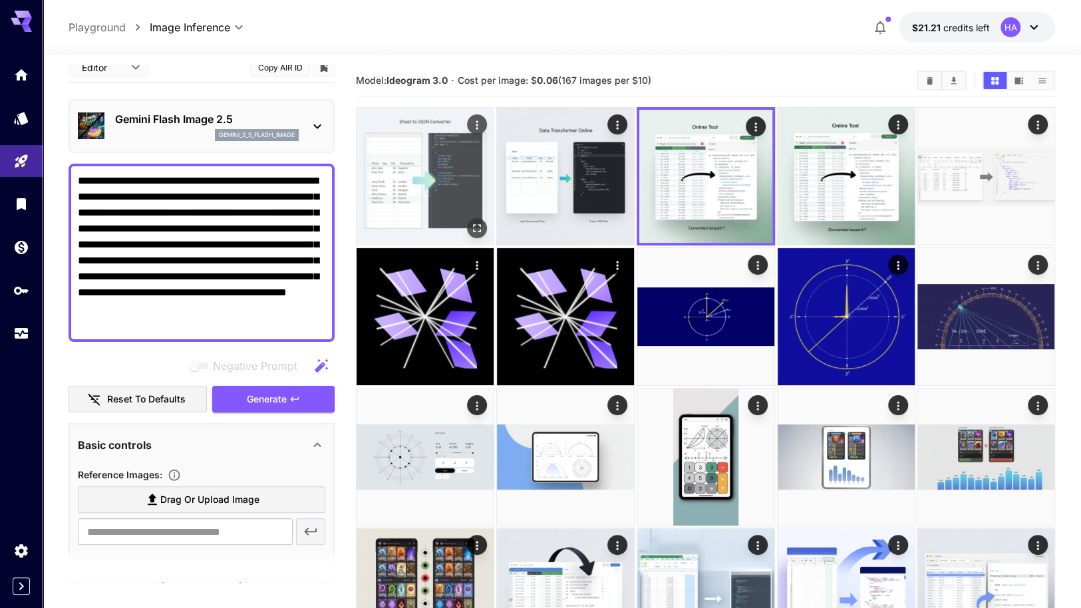
click at [390, 204] on img at bounding box center [425, 176] width 137 height 137
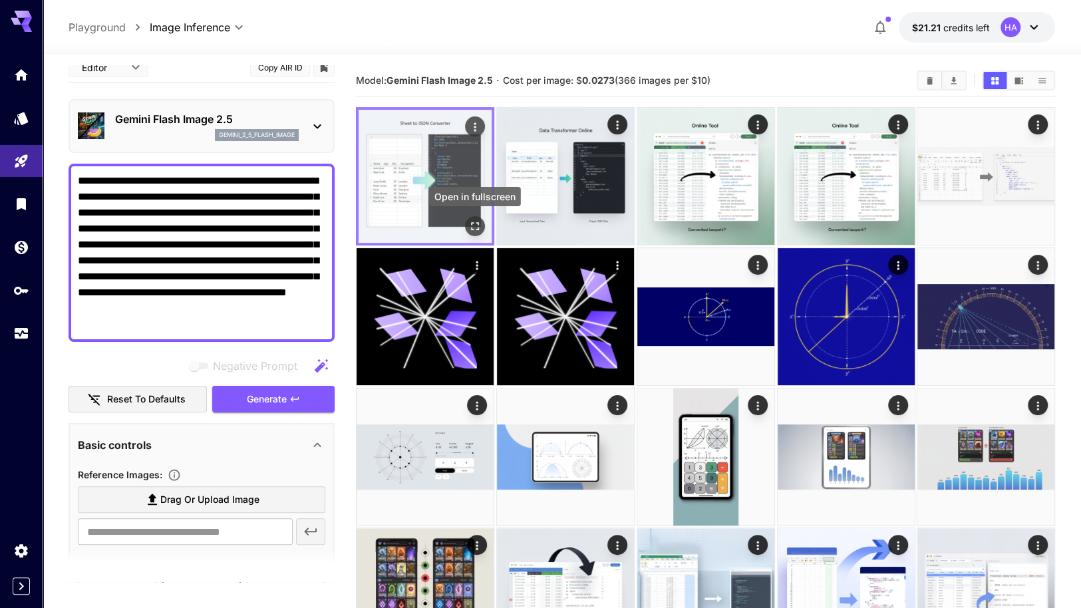
click at [471, 226] on icon "Open in fullscreen" at bounding box center [474, 226] width 13 height 13
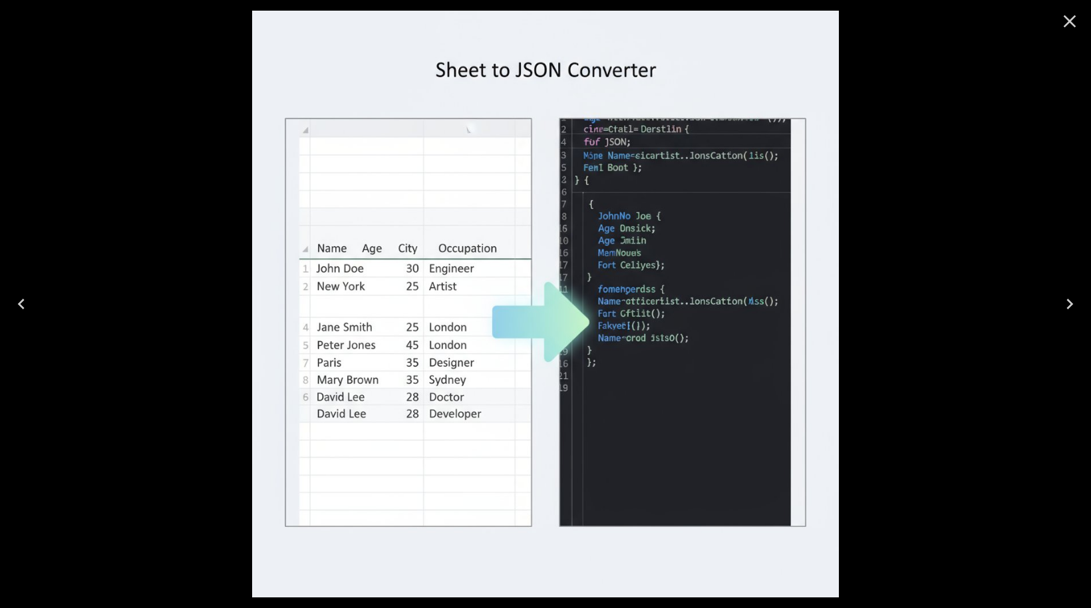
scroll to position [13, 0]
click at [949, 416] on div at bounding box center [545, 304] width 1091 height 608
click at [1058, 19] on button "Close" at bounding box center [1070, 21] width 32 height 32
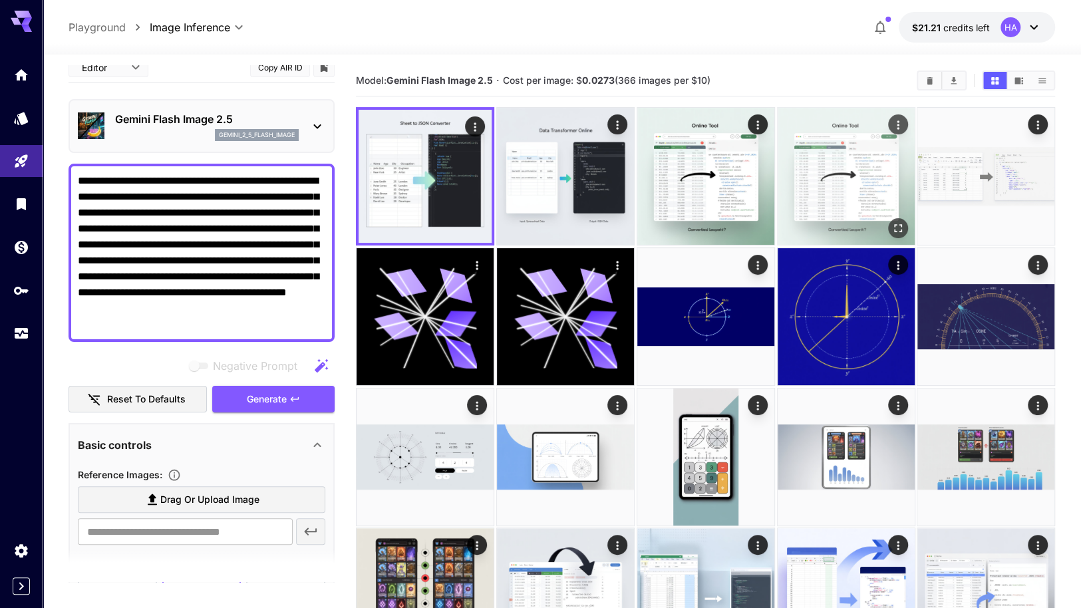
click at [841, 191] on img at bounding box center [846, 176] width 137 height 137
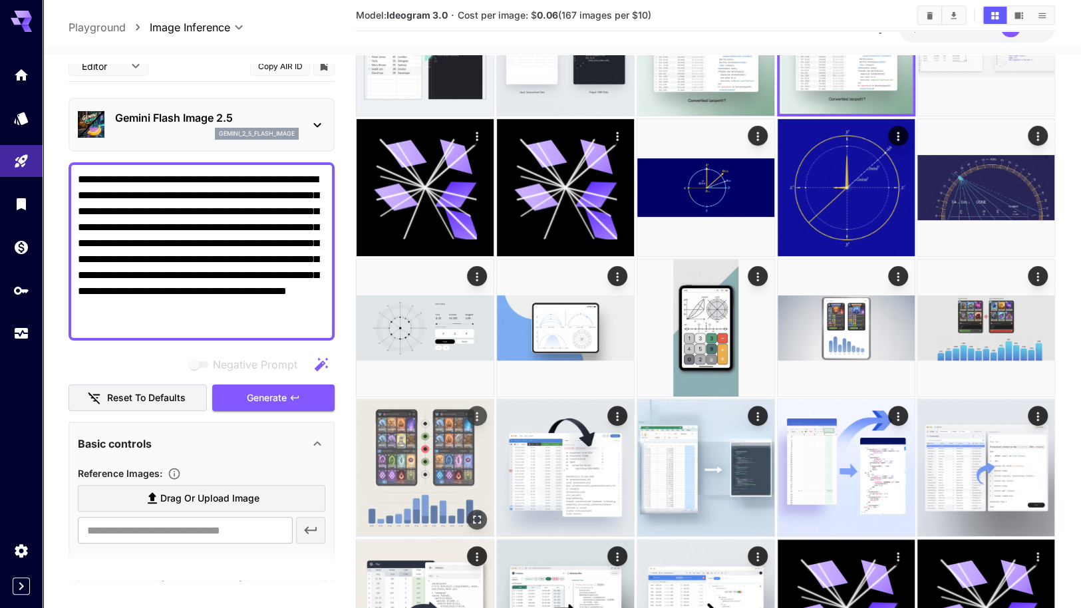
scroll to position [0, 0]
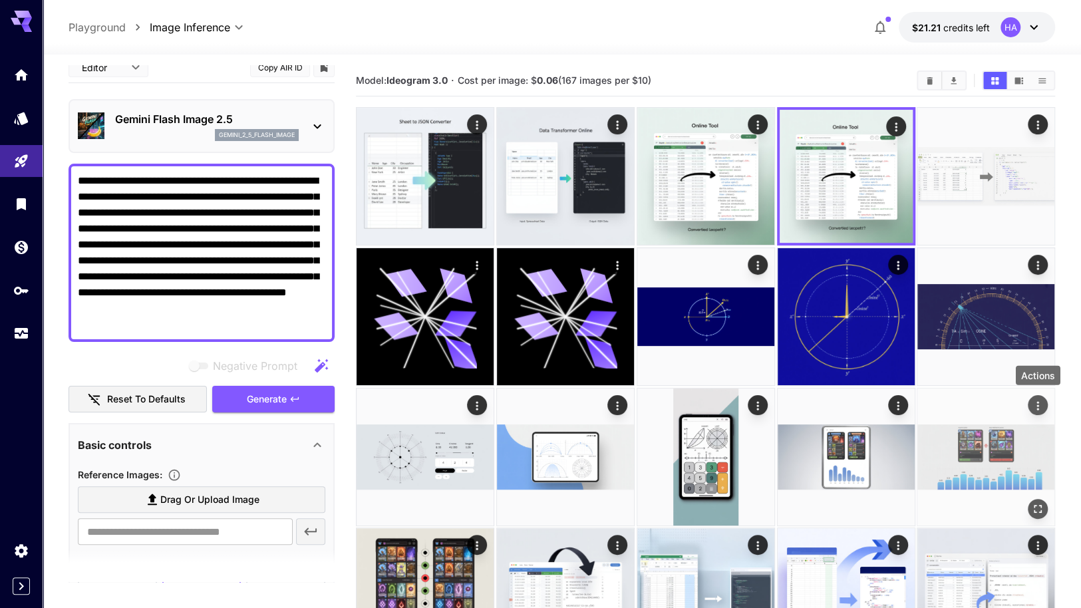
click at [1037, 400] on icon "Actions" at bounding box center [1037, 404] width 13 height 13
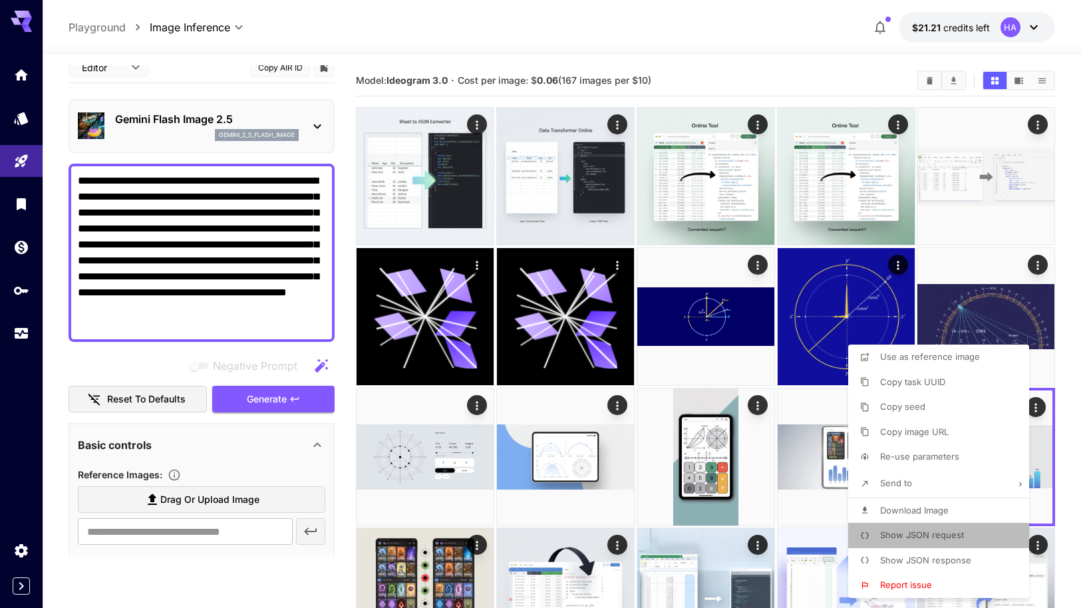
click at [939, 533] on span "Show JSON request" at bounding box center [922, 534] width 84 height 11
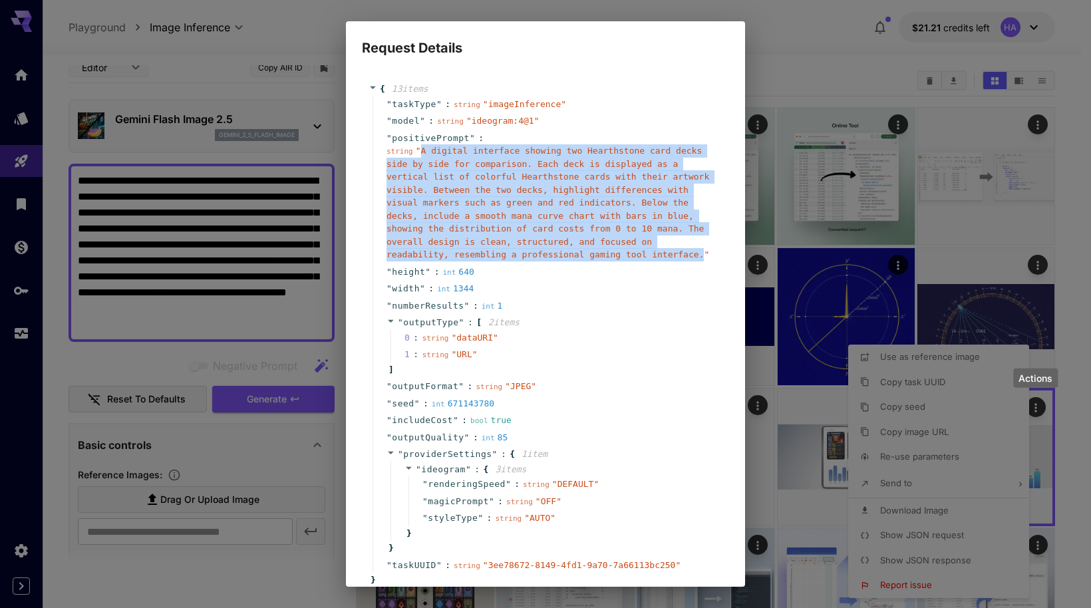
drag, startPoint x: 420, startPoint y: 149, endPoint x: 432, endPoint y: 253, distance: 105.1
click at [432, 253] on span "" A digital interface showing two Hearthstone card decks side by side for compa…" at bounding box center [547, 203] width 323 height 114
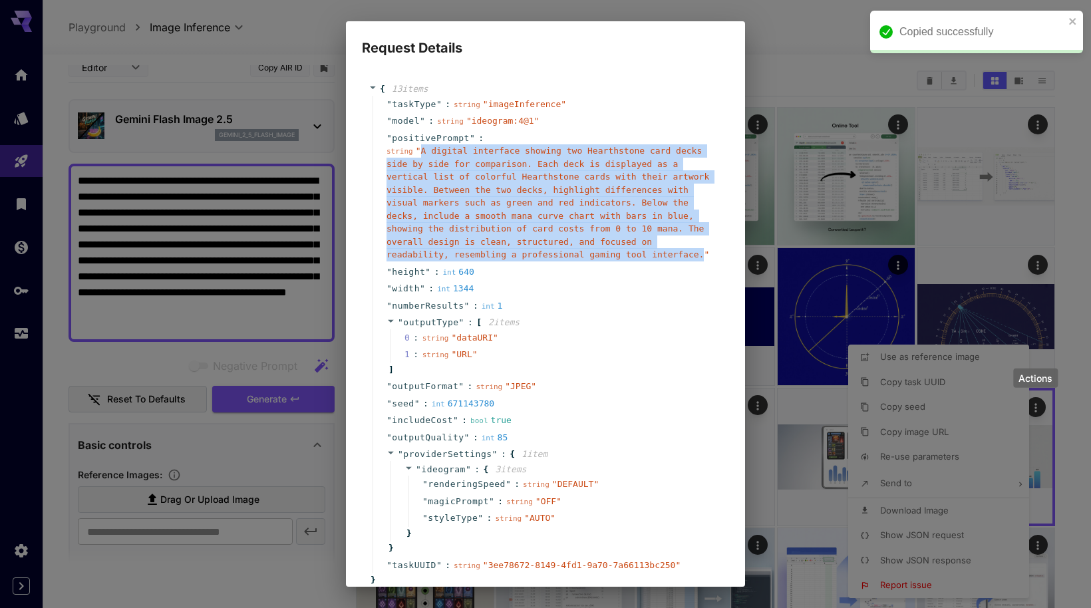
copy span "A digital interface showing two Hearthstone card decks side by side for compari…"
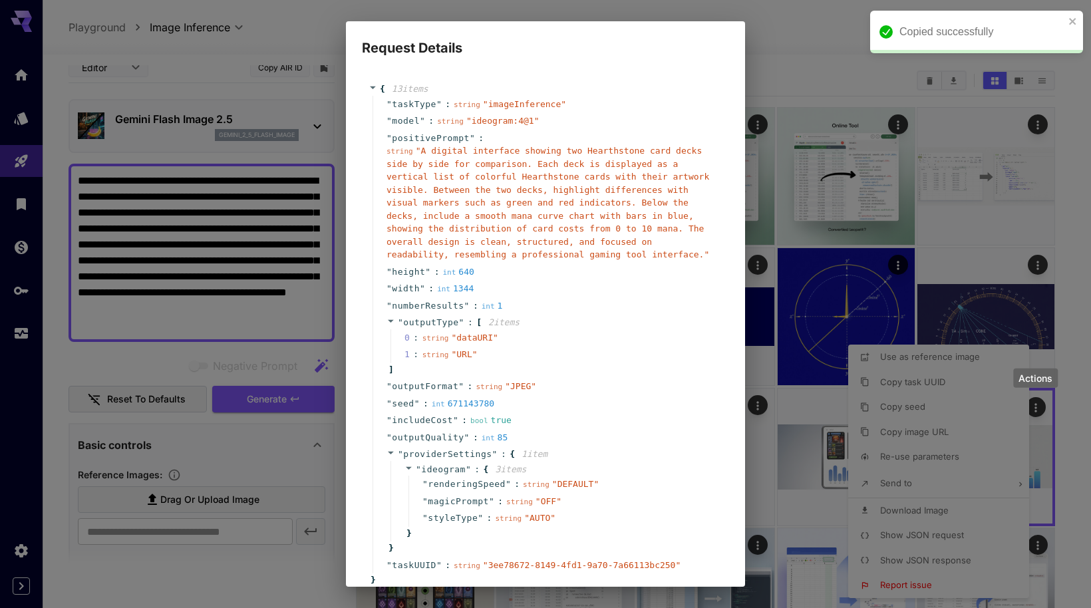
click at [855, 88] on div "Request Details { 13 item s " taskType " : string " imageInference " " model " …" at bounding box center [545, 304] width 1091 height 608
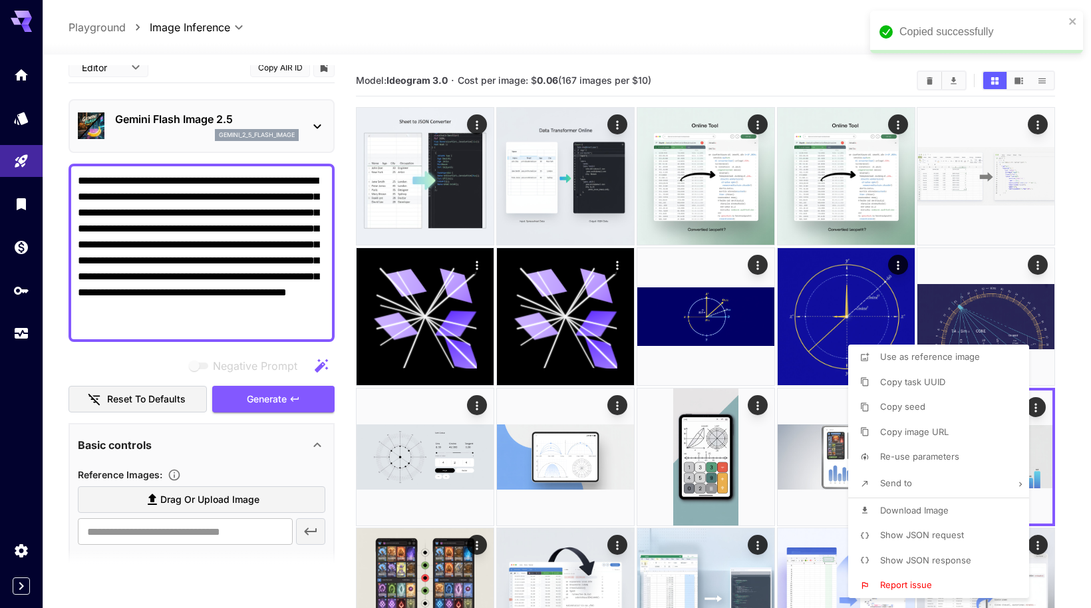
drag, startPoint x: 257, startPoint y: 315, endPoint x: -35, endPoint y: 142, distance: 338.8
click at [236, 318] on div at bounding box center [545, 304] width 1091 height 608
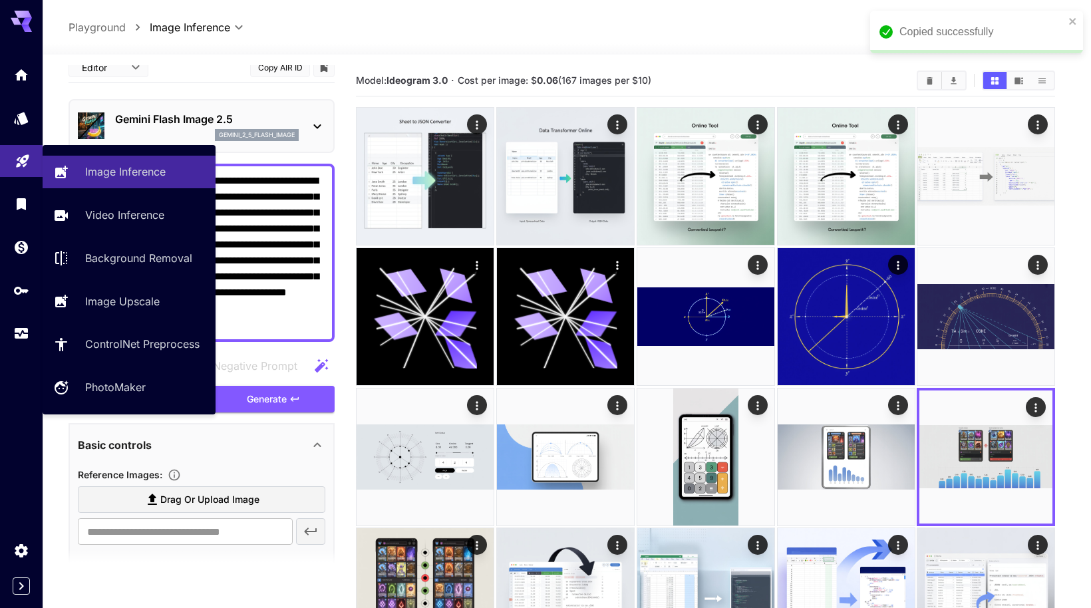
drag, startPoint x: 234, startPoint y: 324, endPoint x: 9, endPoint y: 151, distance: 283.6
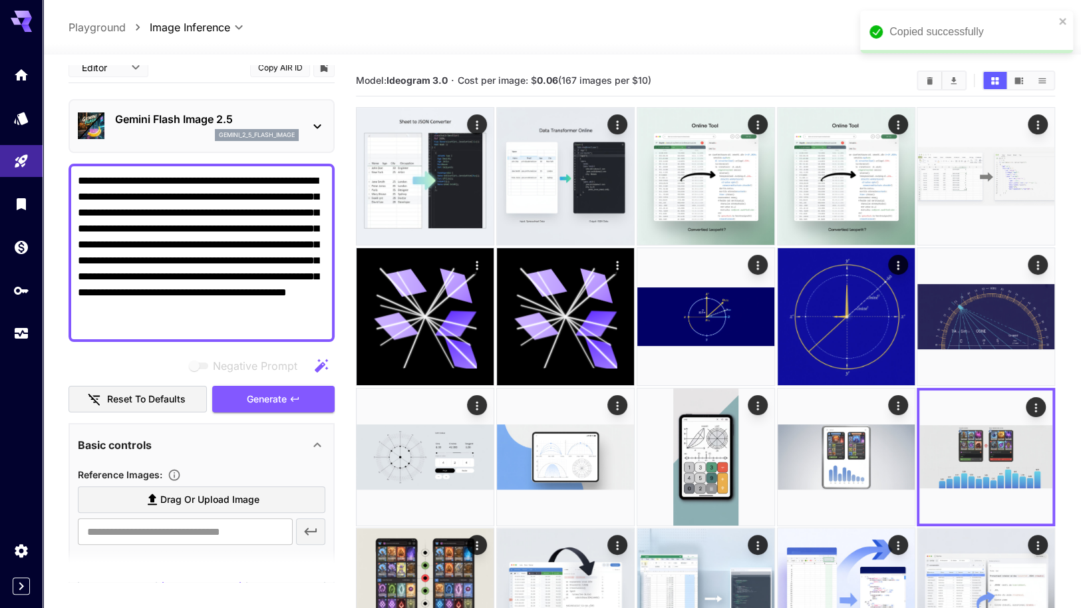
paste textarea "**********"
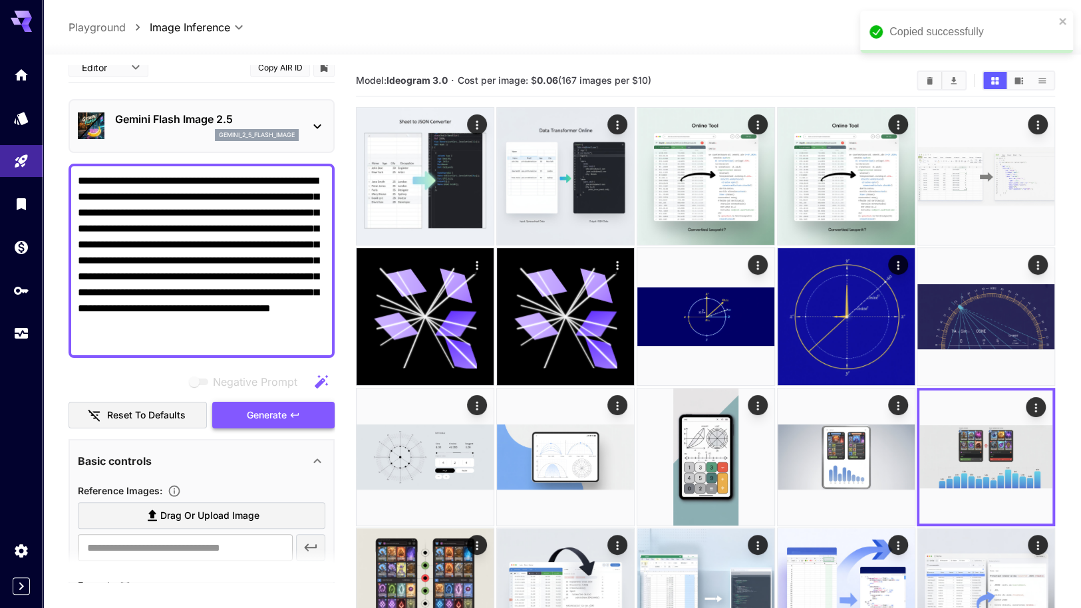
type textarea "**********"
click at [257, 413] on span "Generate" at bounding box center [267, 415] width 40 height 17
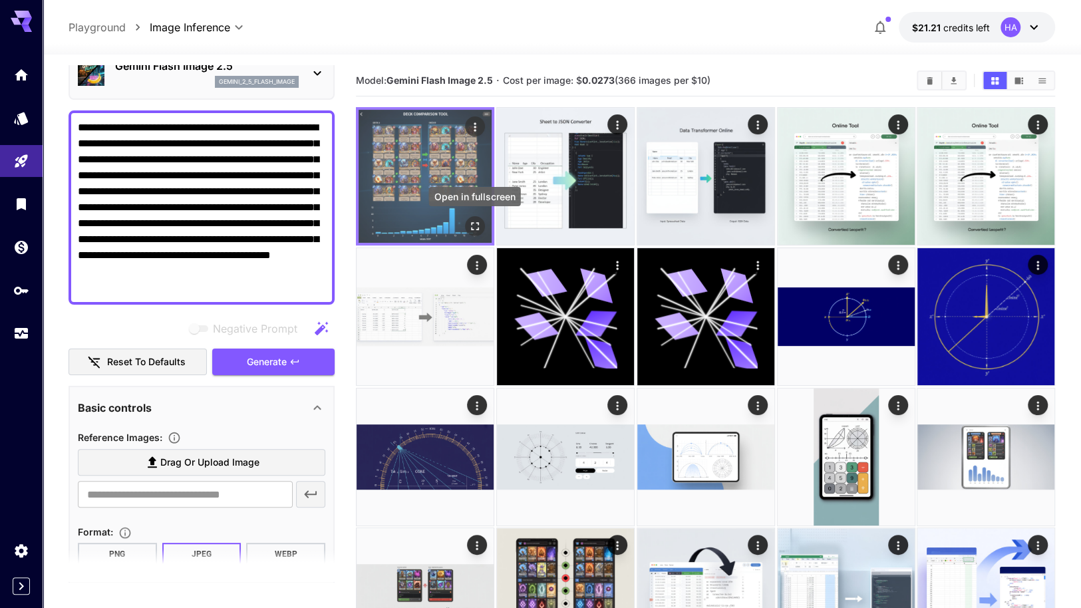
click at [476, 225] on icon "Open in fullscreen" at bounding box center [474, 226] width 13 height 13
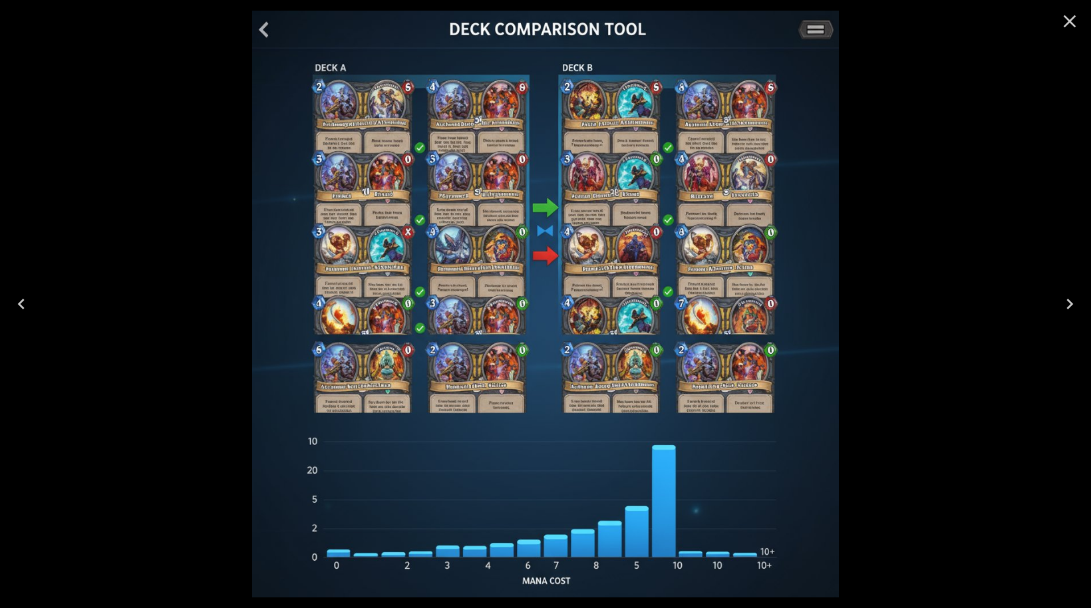
click at [996, 378] on div at bounding box center [545, 304] width 1091 height 608
click at [1066, 14] on icon "Close" at bounding box center [1069, 21] width 21 height 21
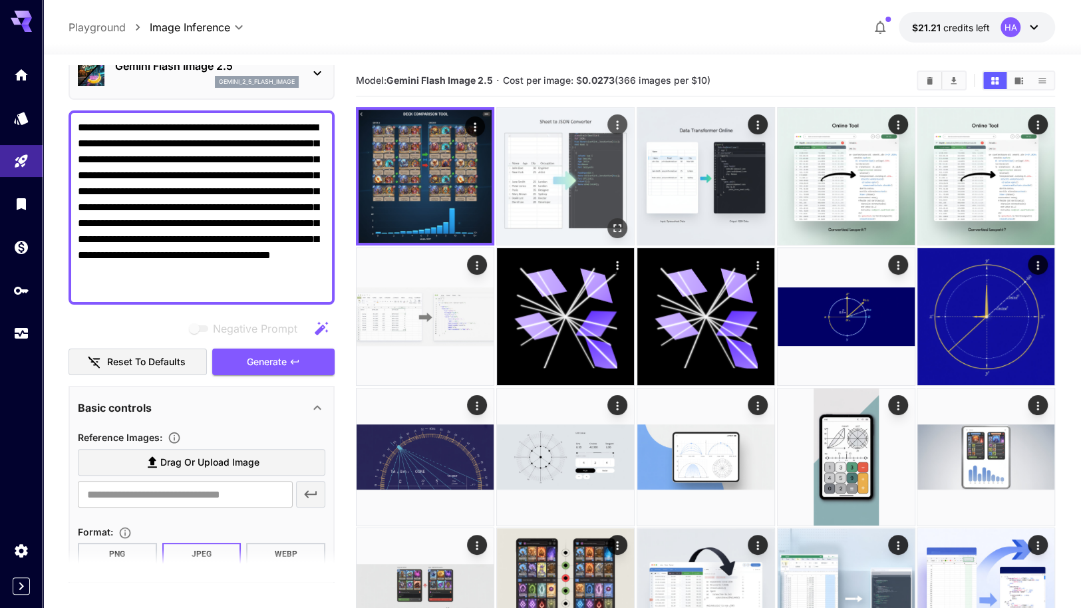
click at [596, 165] on img at bounding box center [565, 176] width 137 height 137
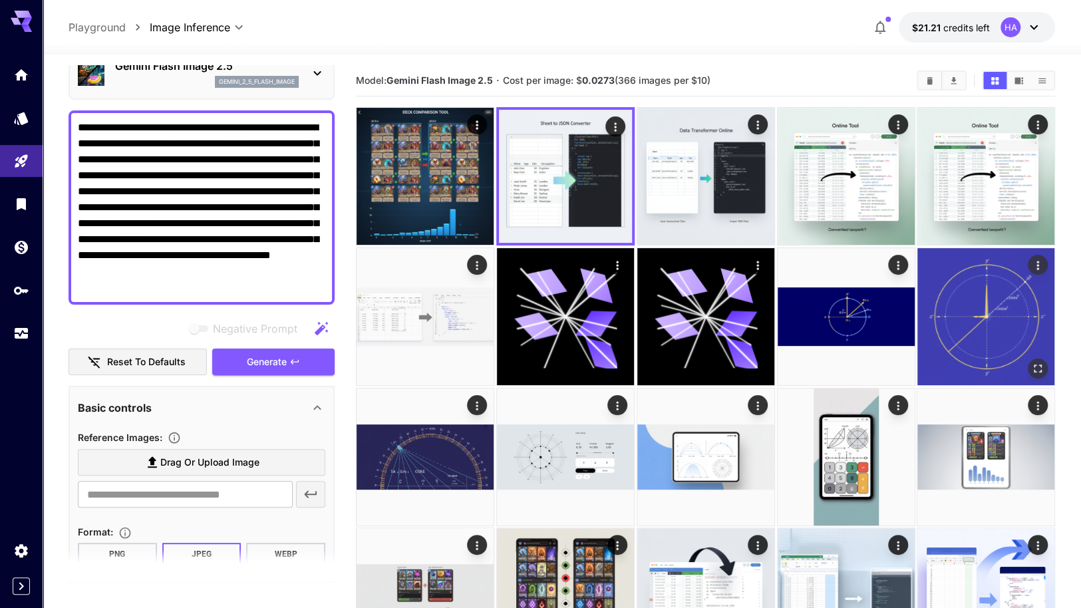
click at [953, 323] on img at bounding box center [985, 316] width 137 height 137
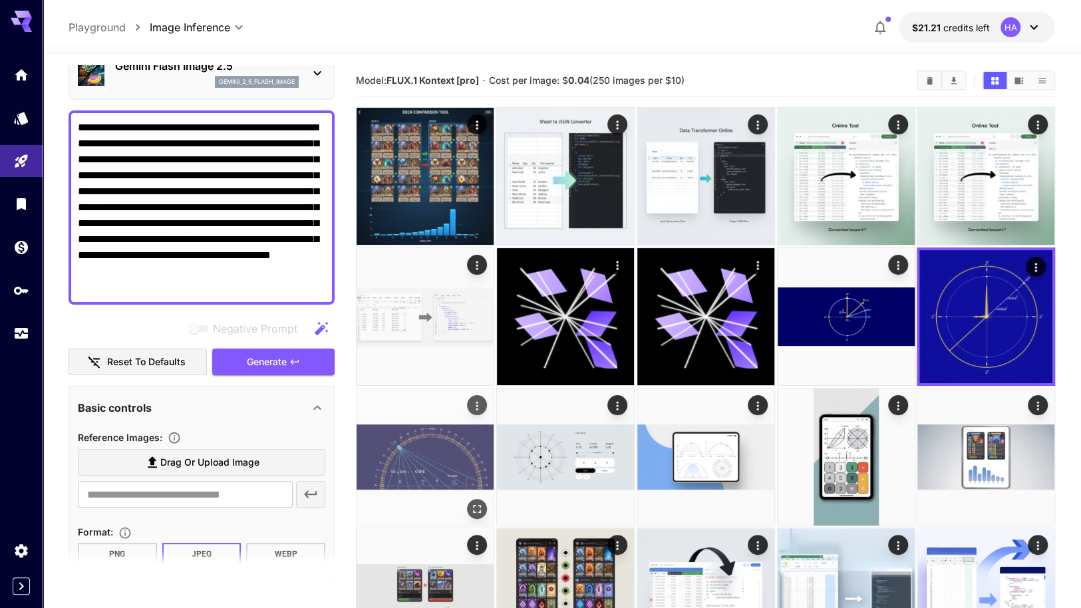
click at [421, 472] on img at bounding box center [425, 456] width 137 height 137
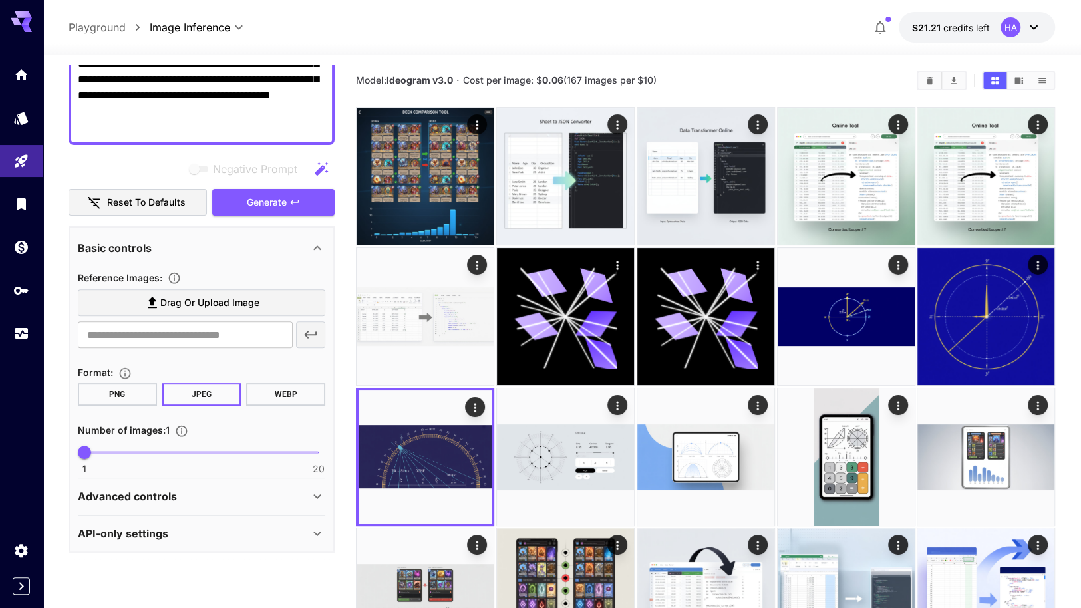
scroll to position [229, 0]
